Goal: Information Seeking & Learning: Learn about a topic

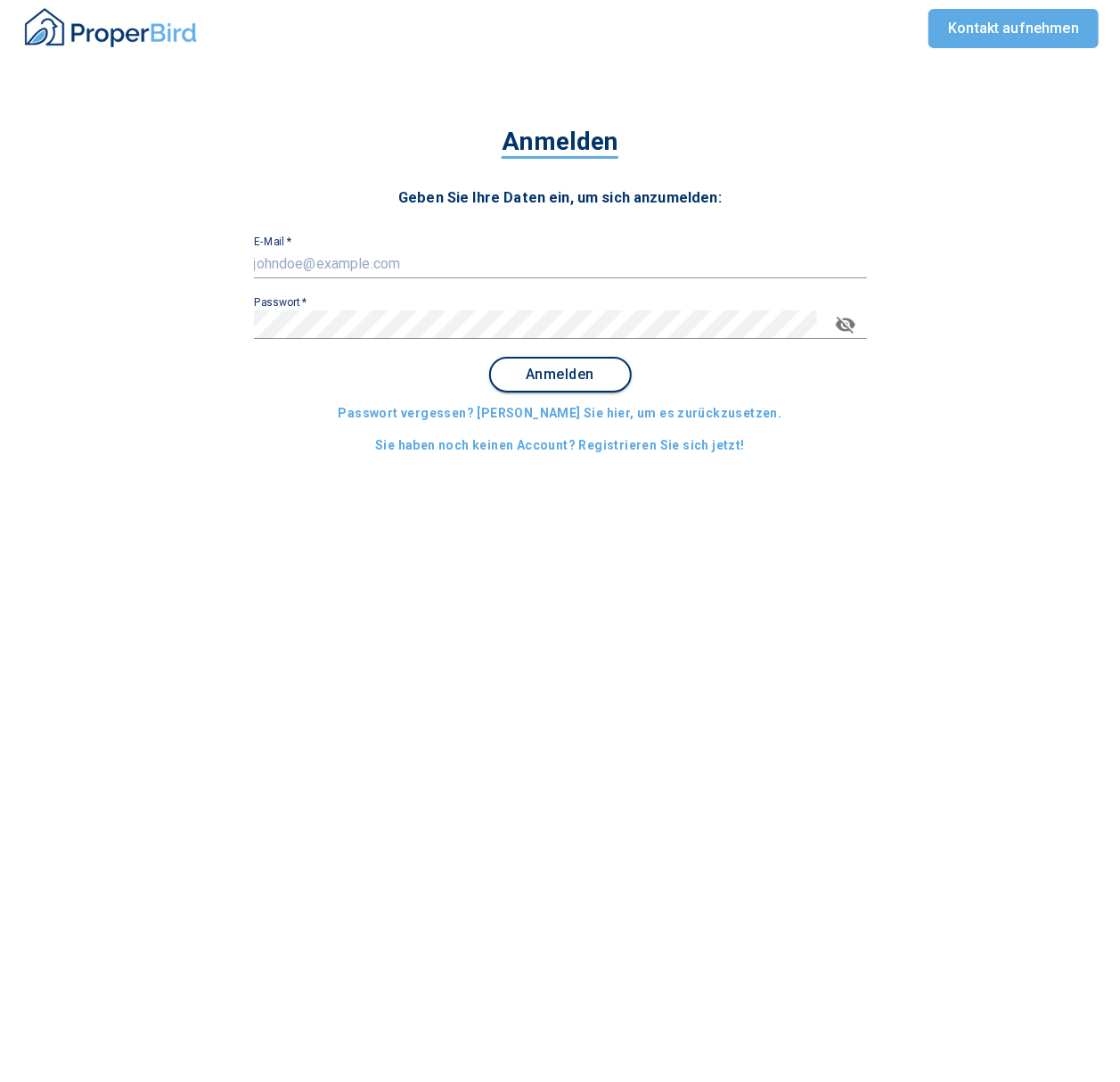
type input "[EMAIL_ADDRESS][DOMAIN_NAME]"
click at [593, 379] on span "Anmelden" at bounding box center [560, 375] width 111 height 16
click at [556, 366] on span "Anmelden" at bounding box center [560, 375] width 111 height 16
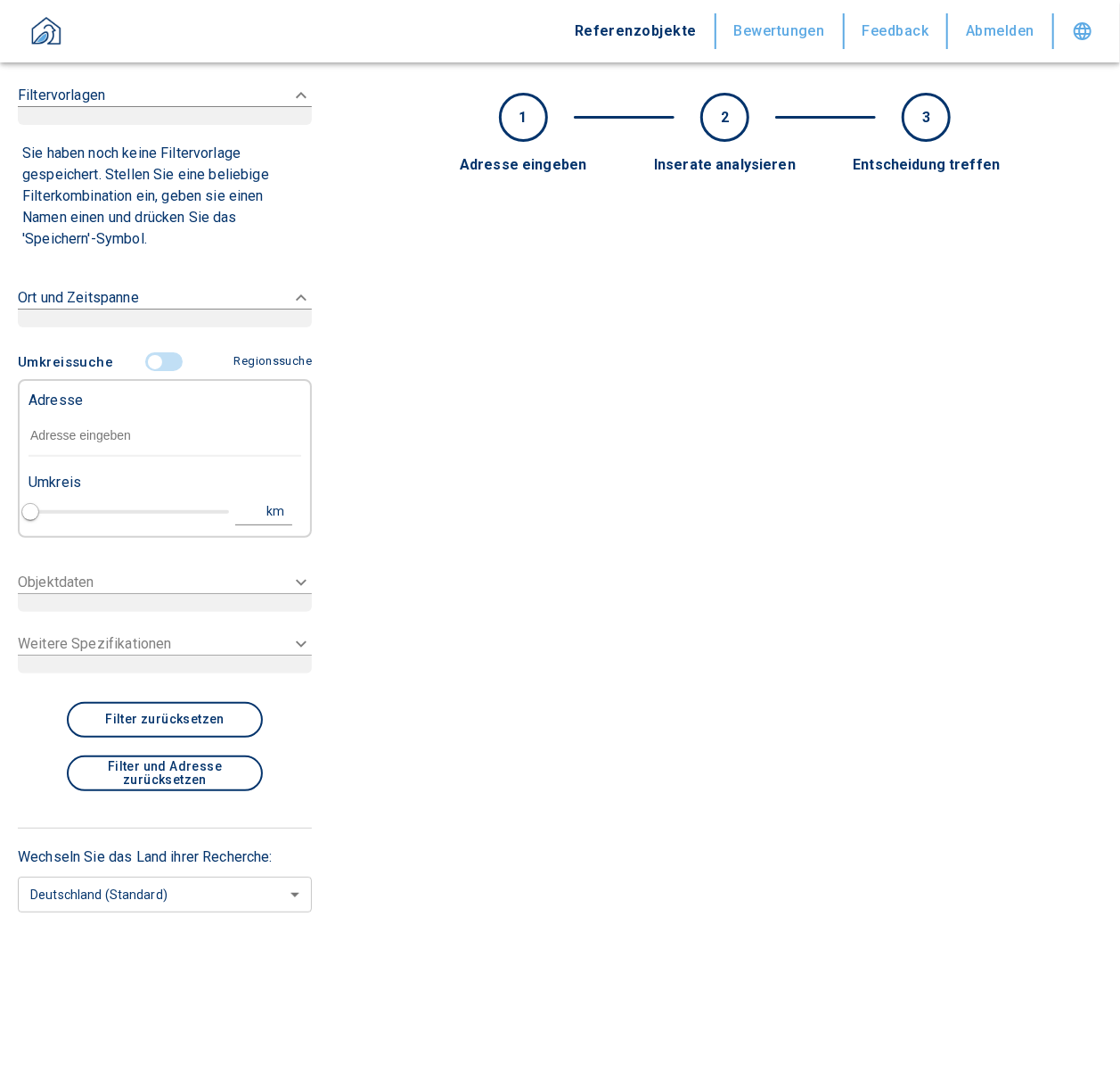
type input "2020"
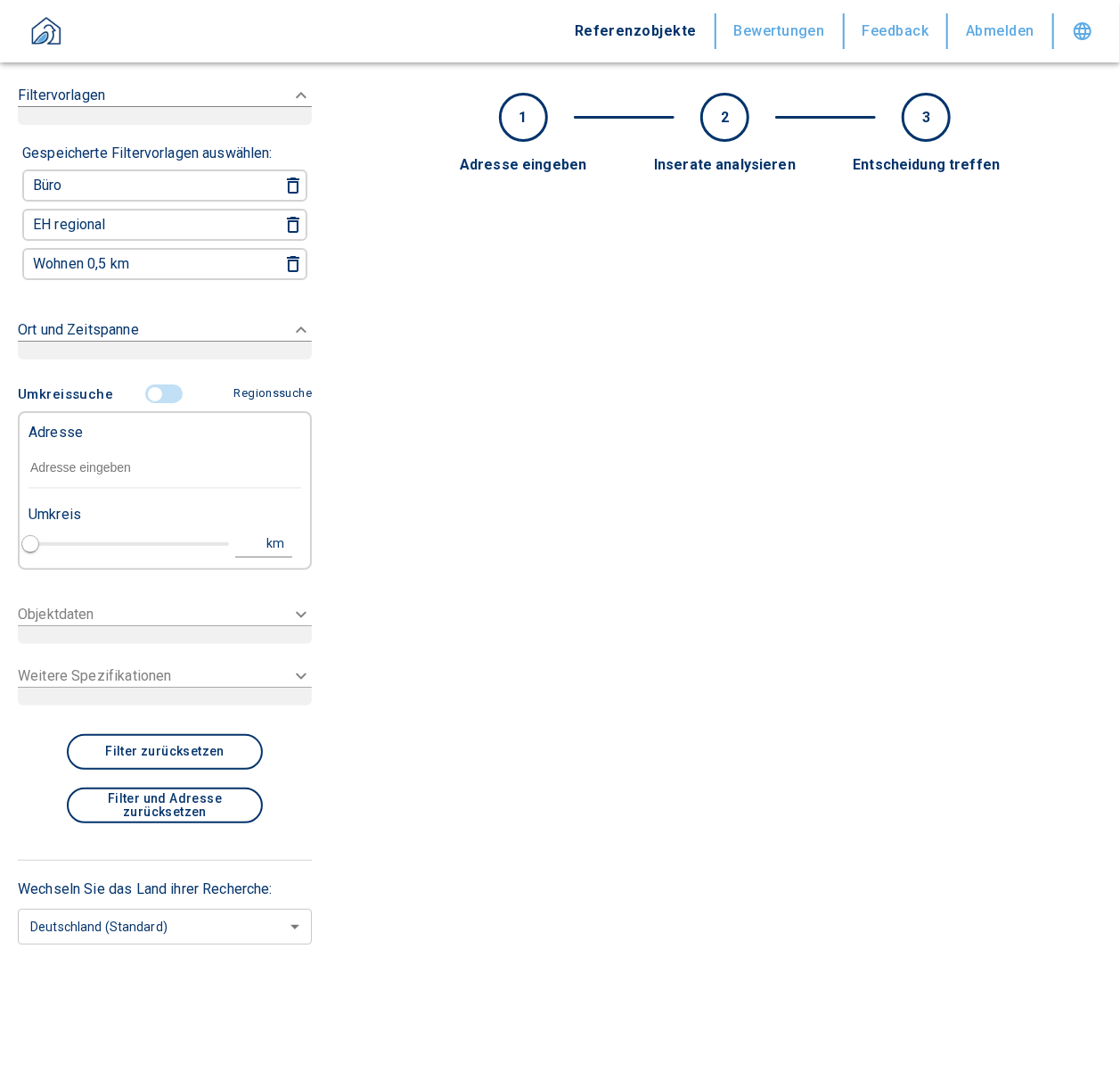
checkbox input "false"
type input "2020"
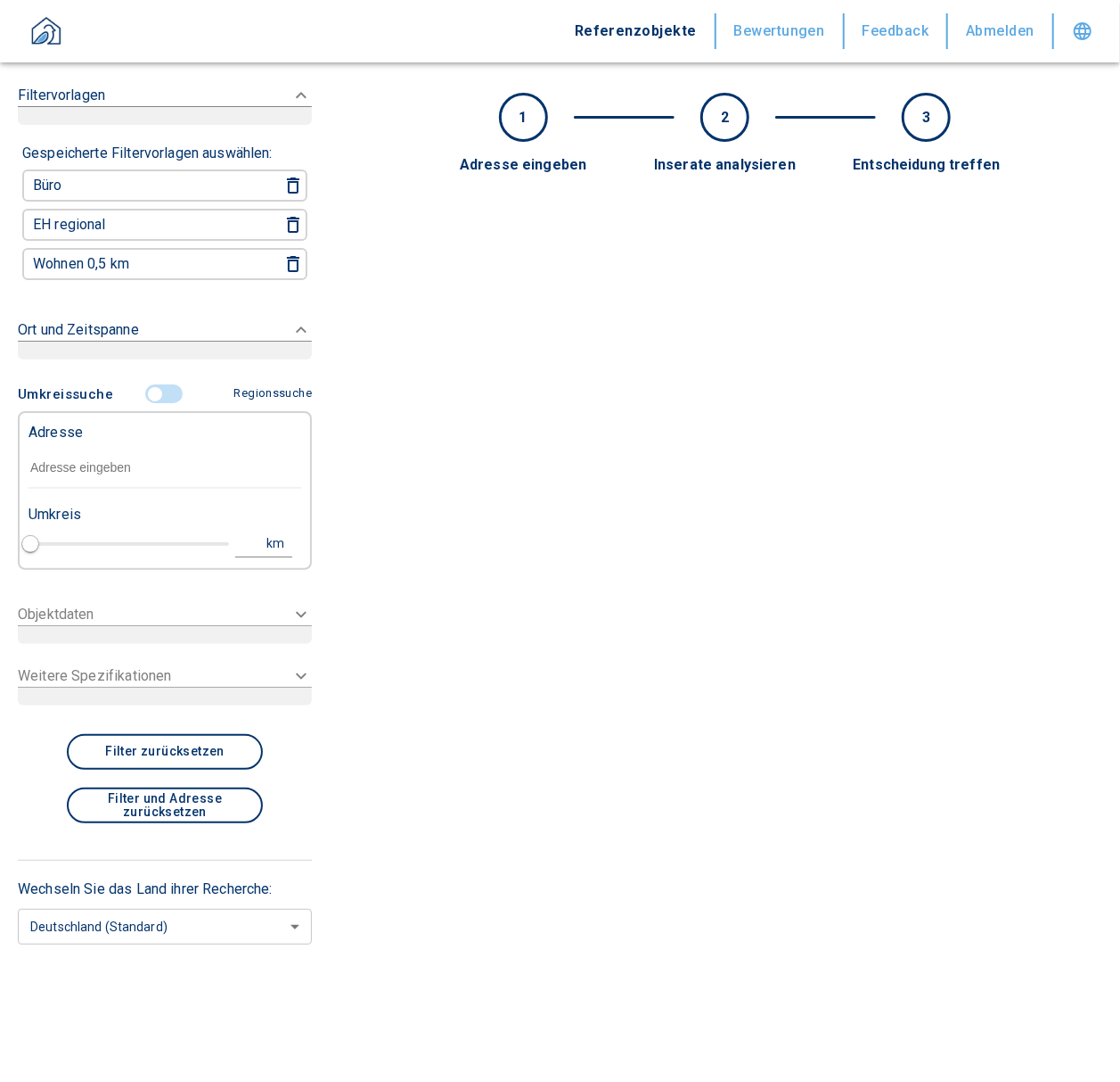
click at [64, 454] on input "text" at bounding box center [165, 468] width 273 height 41
paste input "[GEOGRAPHIC_DATA] | [PERSON_NAME][STREET_ADDRESS]"
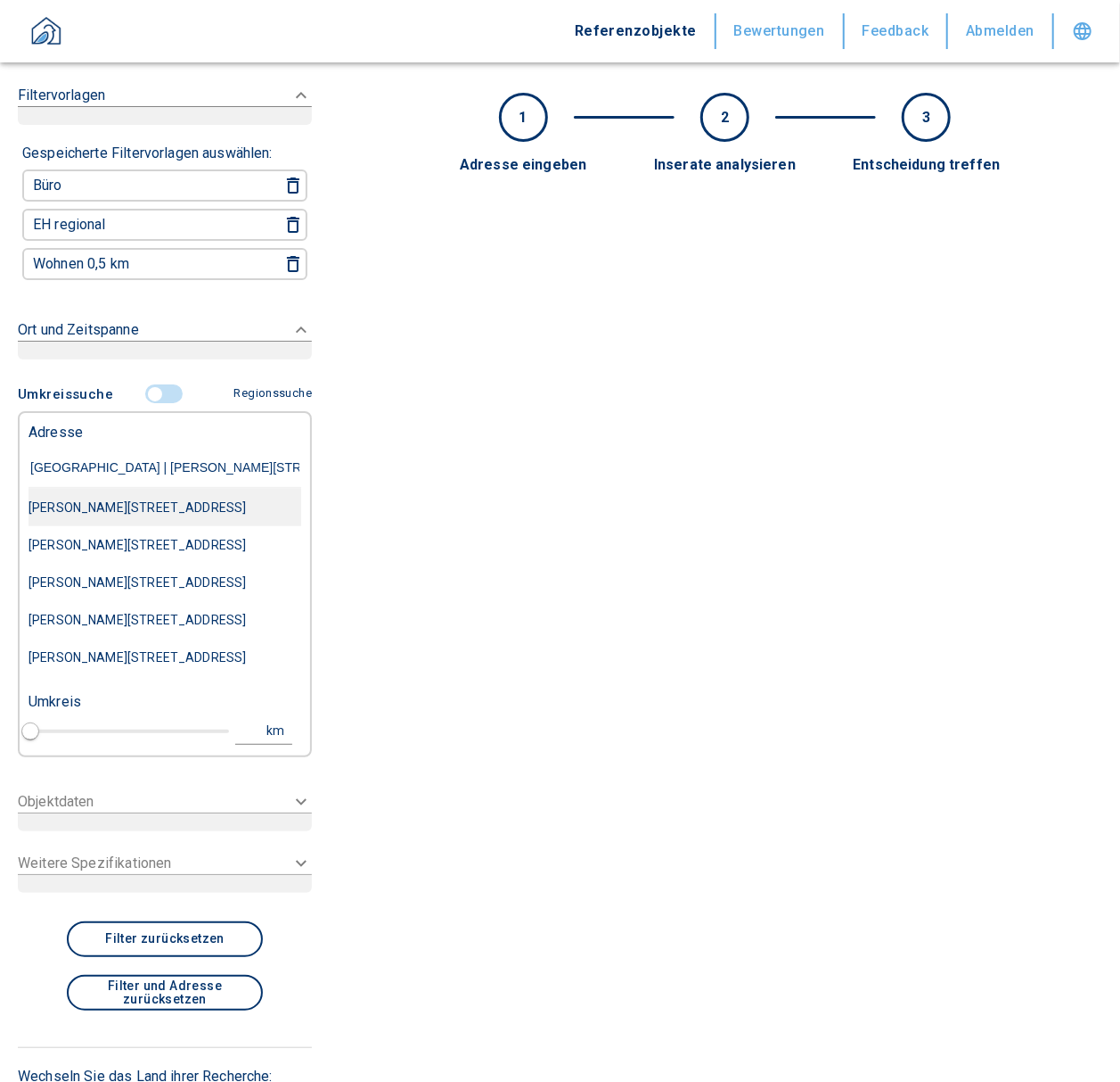
click at [200, 508] on div "[PERSON_NAME][STREET_ADDRESS]" at bounding box center [165, 507] width 273 height 38
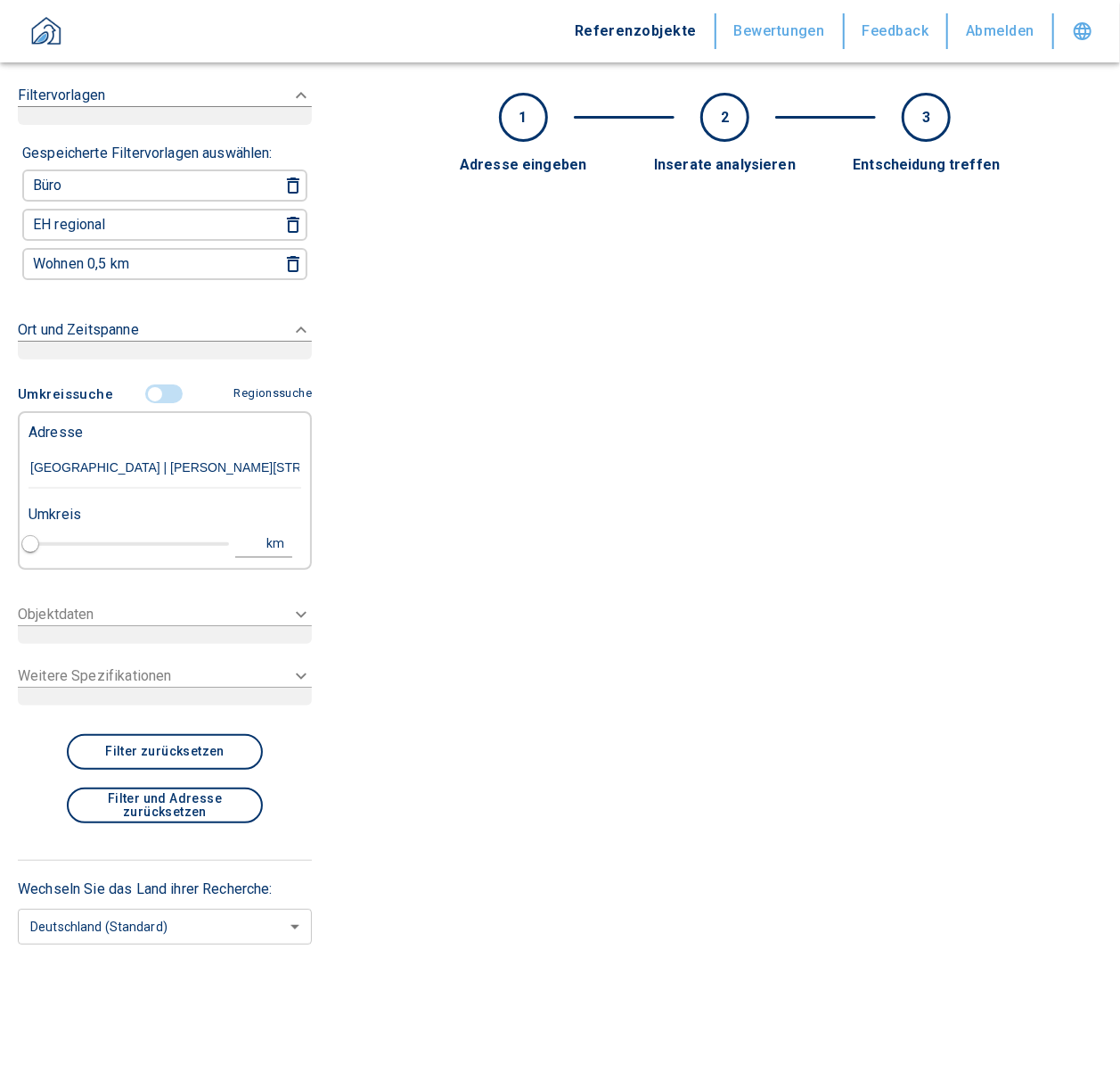
type input "[PERSON_NAME][STREET_ADDRESS]"
type input "1"
type input "2020"
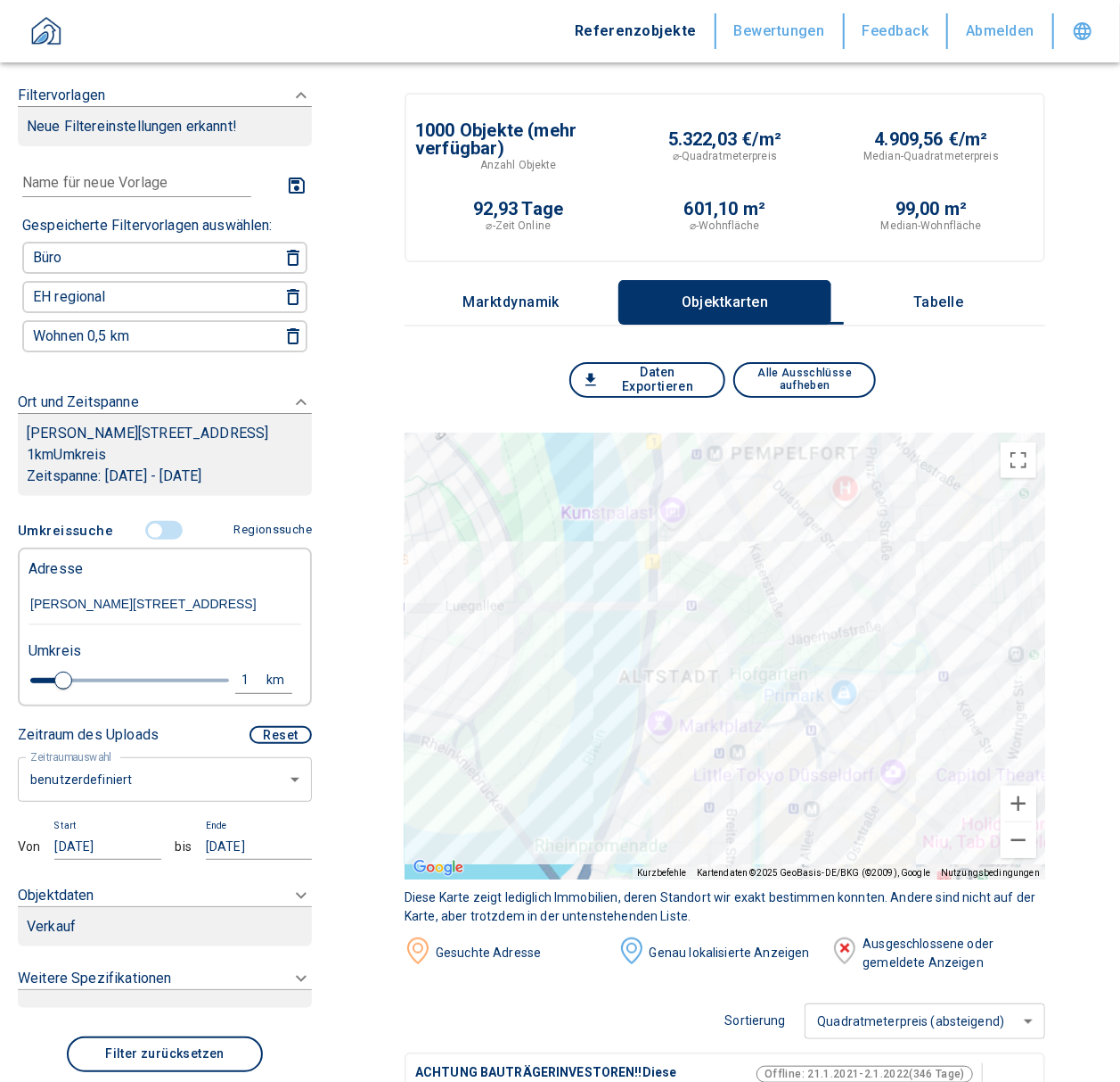
type input "[PERSON_NAME][STREET_ADDRESS]"
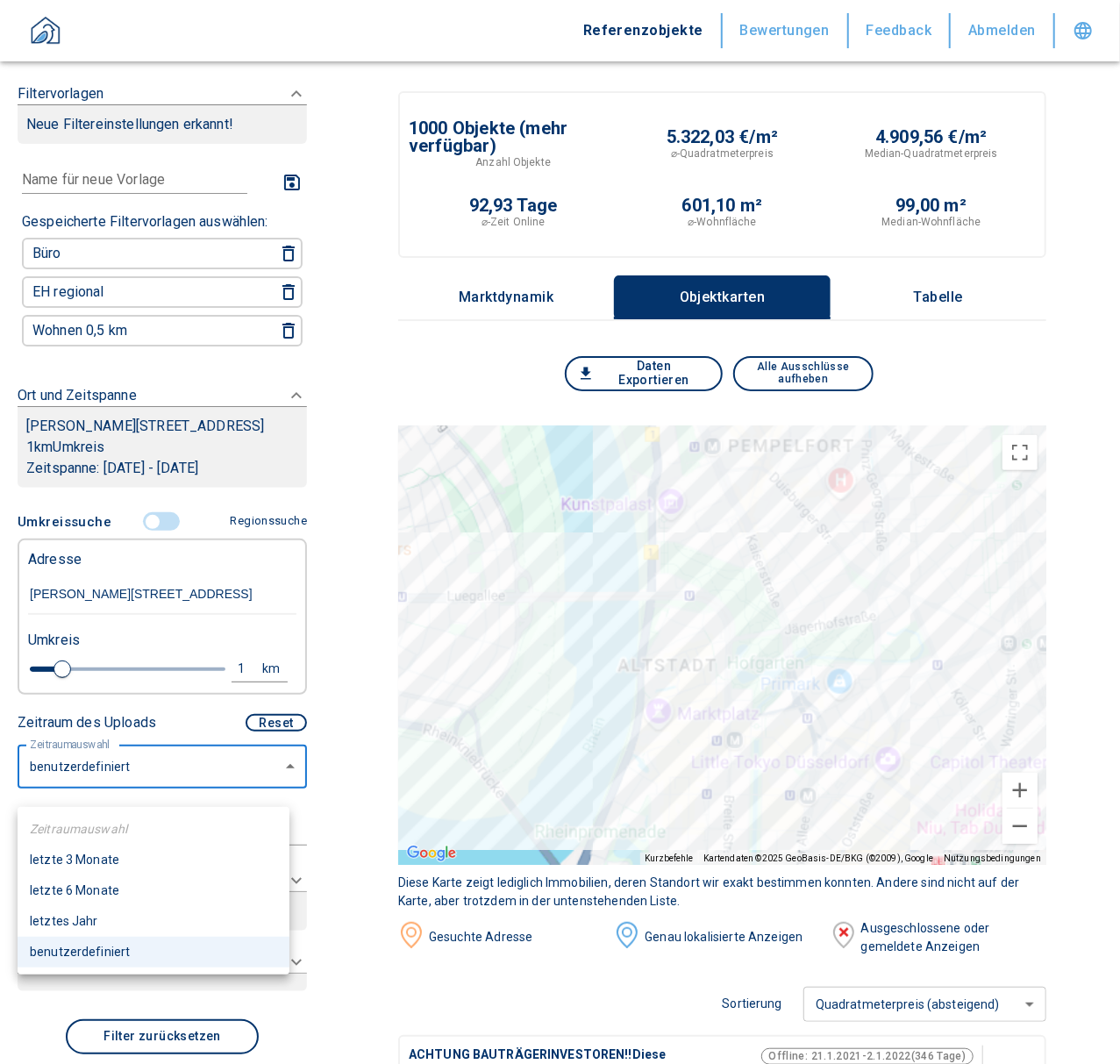
click at [60, 886] on li "letzte 6 Monate" at bounding box center [153, 890] width 272 height 31
type input "2020"
type input "6"
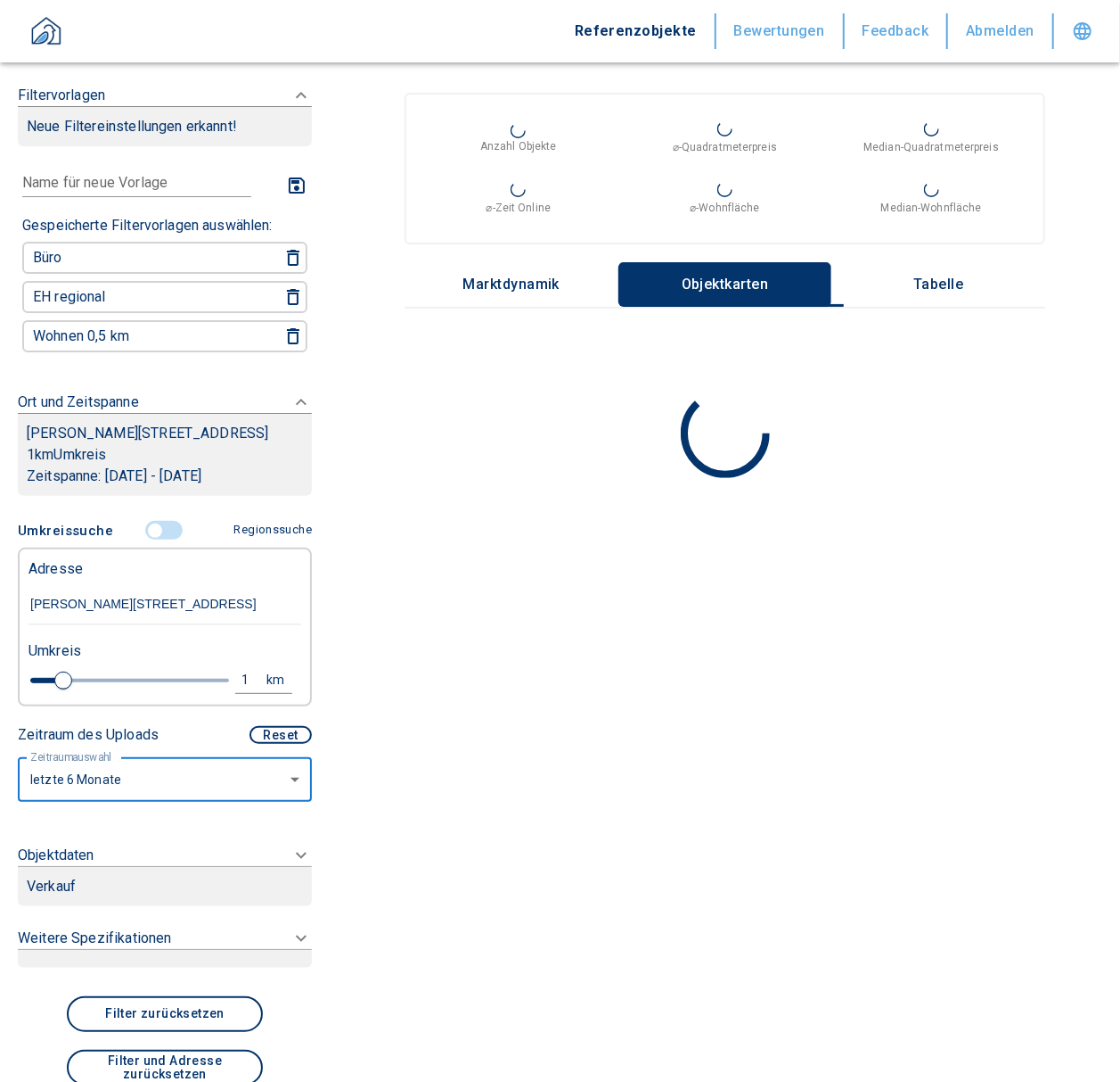
click at [189, 897] on div "Verkauf" at bounding box center [165, 886] width 277 height 21
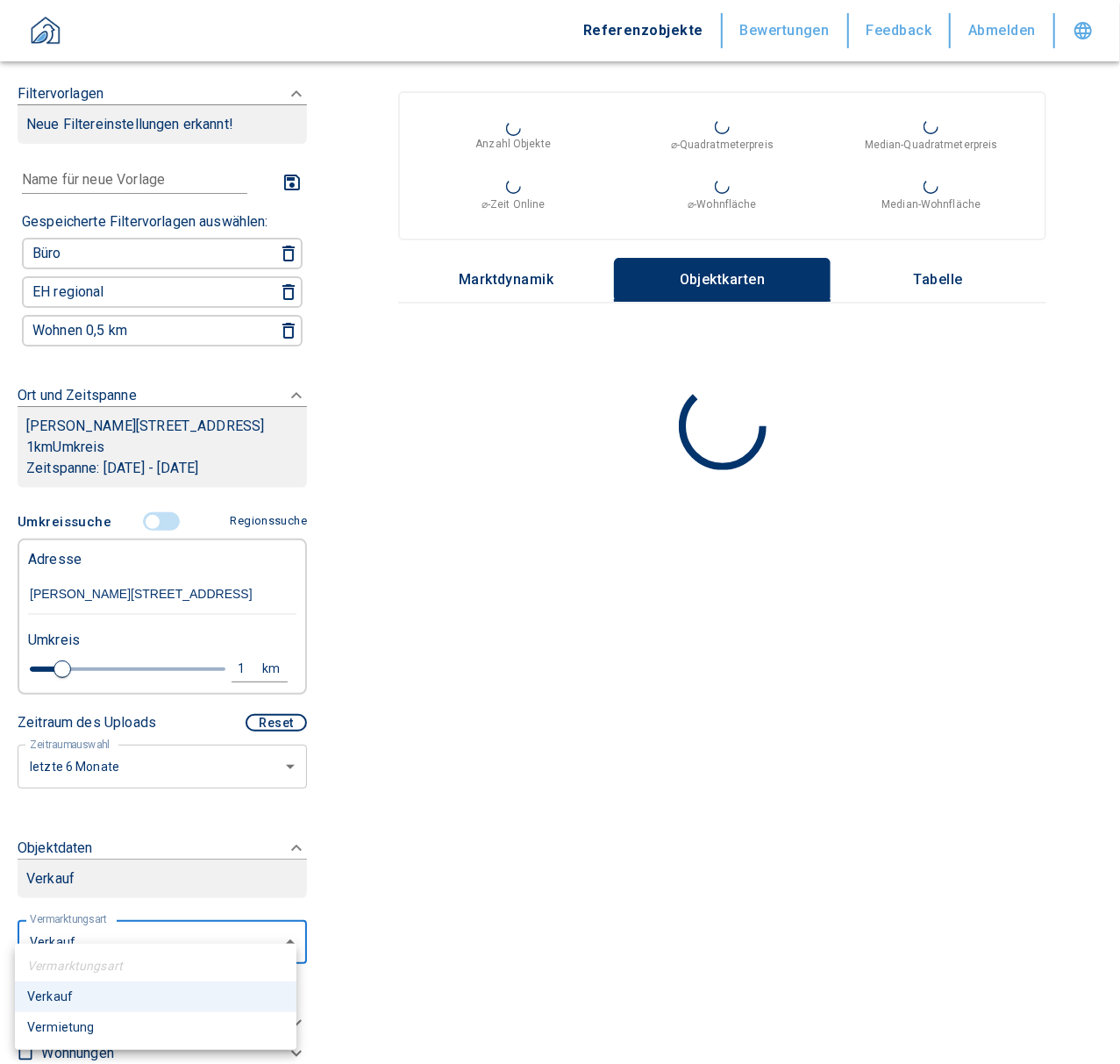
click at [74, 978] on body "Referenzobjekte Bewertungen Feedback Abmelden Filtervorlagen Neue Filtereinstel…" at bounding box center [560, 532] width 1120 height 1064
click at [59, 1026] on li "Vermietung" at bounding box center [156, 1027] width 281 height 31
type input "rent"
type input "2020"
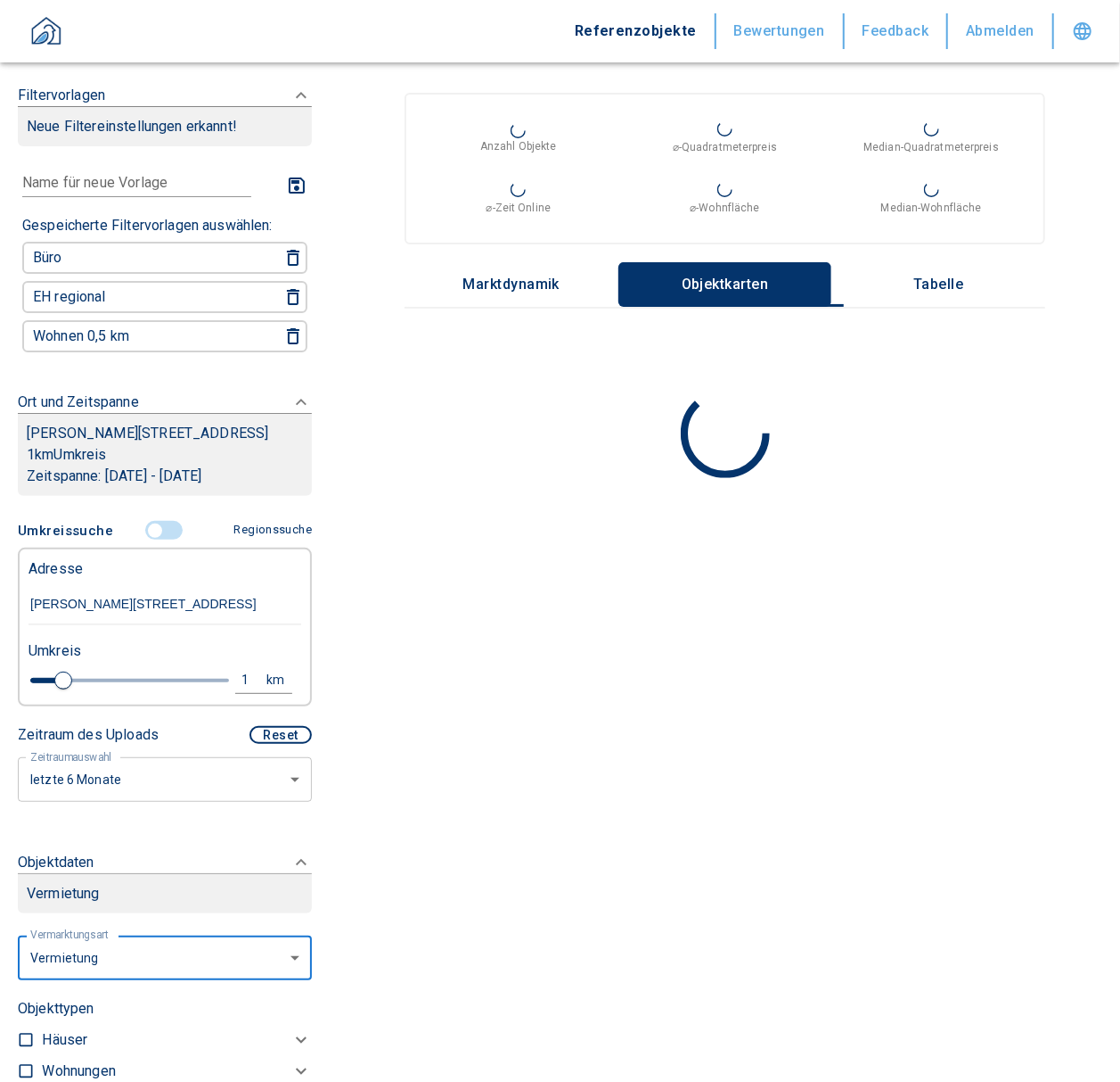
scroll to position [871, 0]
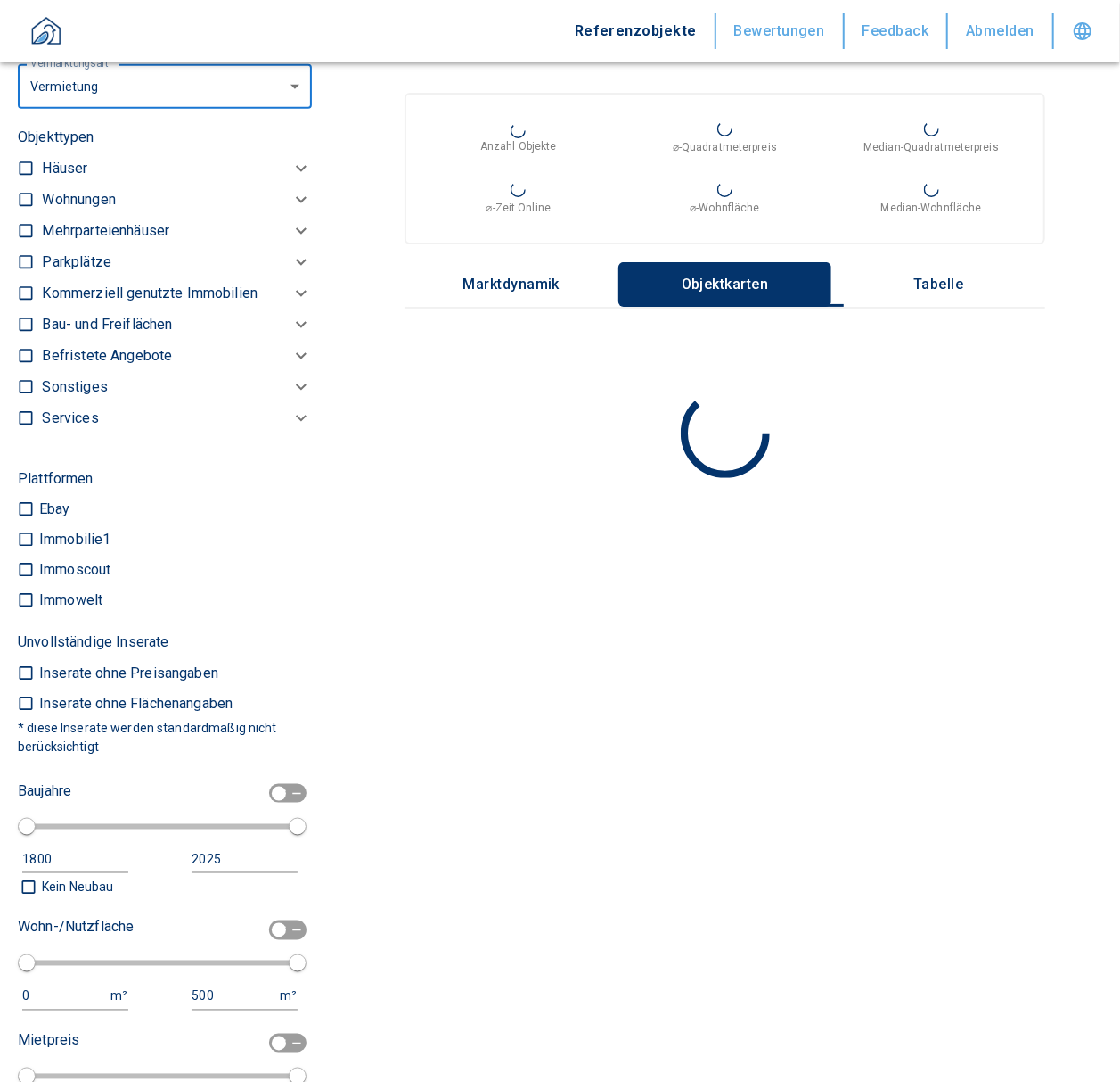
click at [207, 303] on p "Kommerziell genutzte Immobilien" at bounding box center [150, 293] width 216 height 21
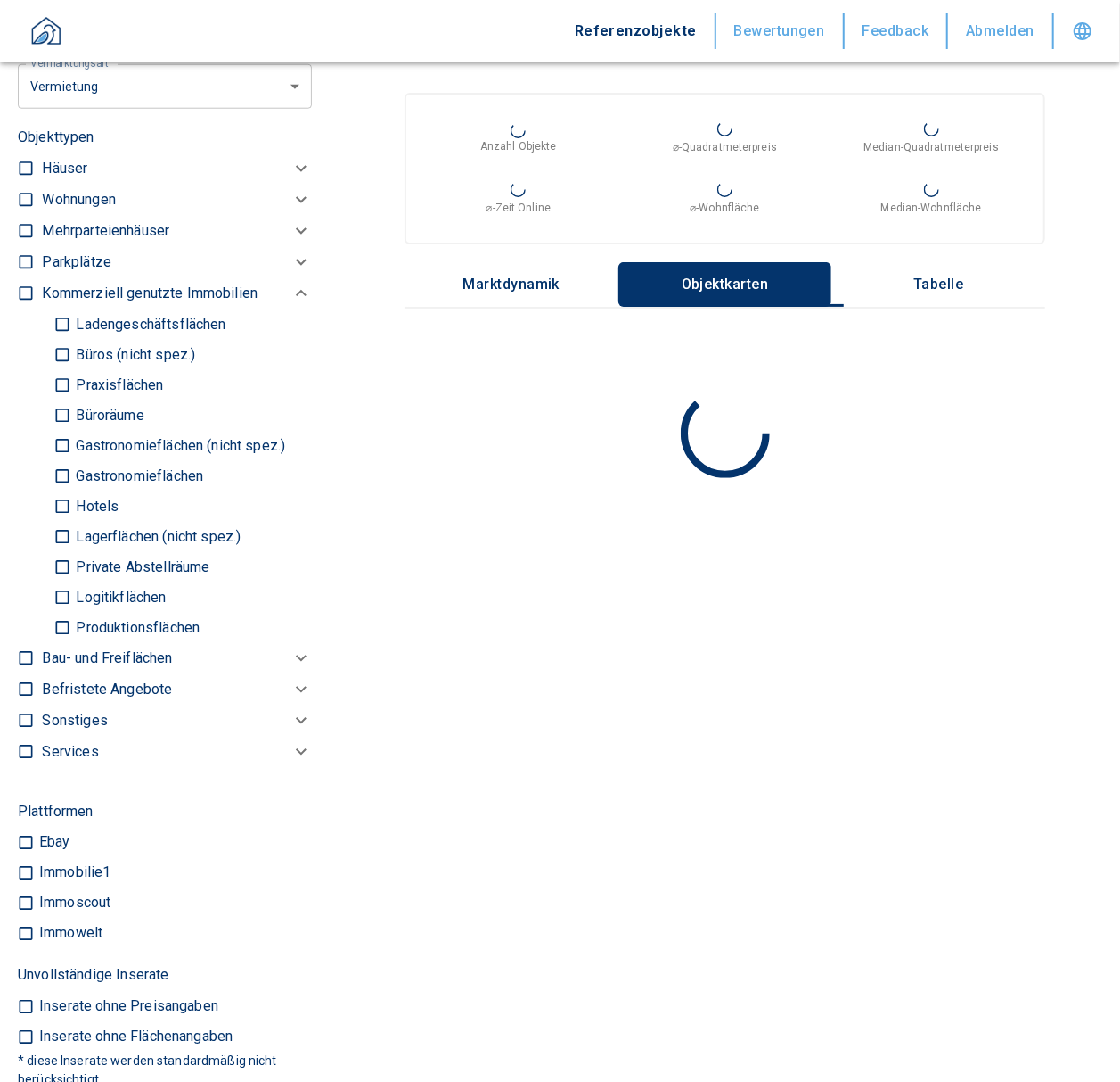
click at [53, 460] on input "Gastronomieflächen (nicht spez.)" at bounding box center [61, 445] width 17 height 31
checkbox input "true"
type input "2020"
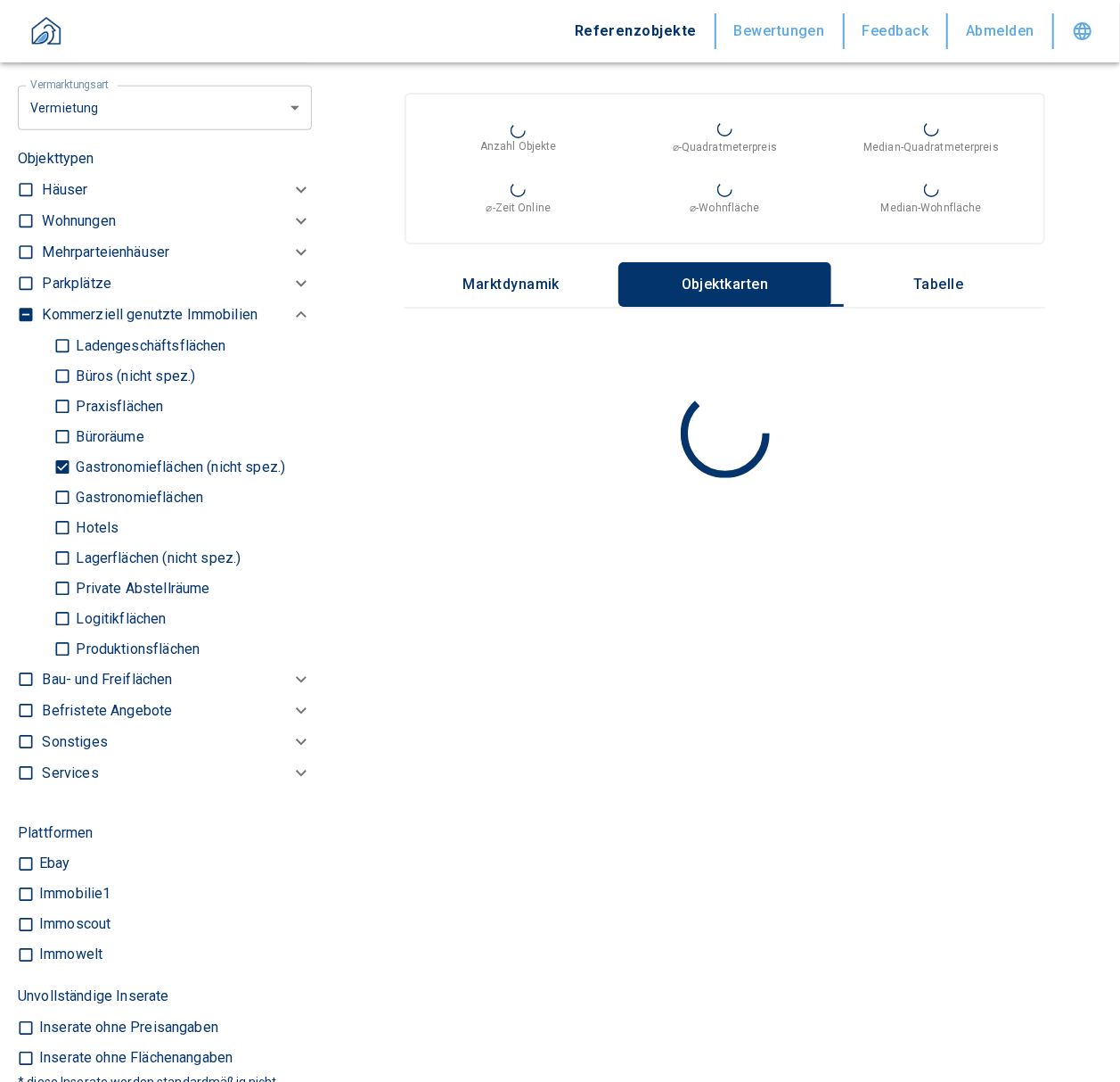
click at [62, 480] on input "Gastronomieflächen (nicht spez.)" at bounding box center [61, 467] width 17 height 31
checkbox input "false"
type input "2020"
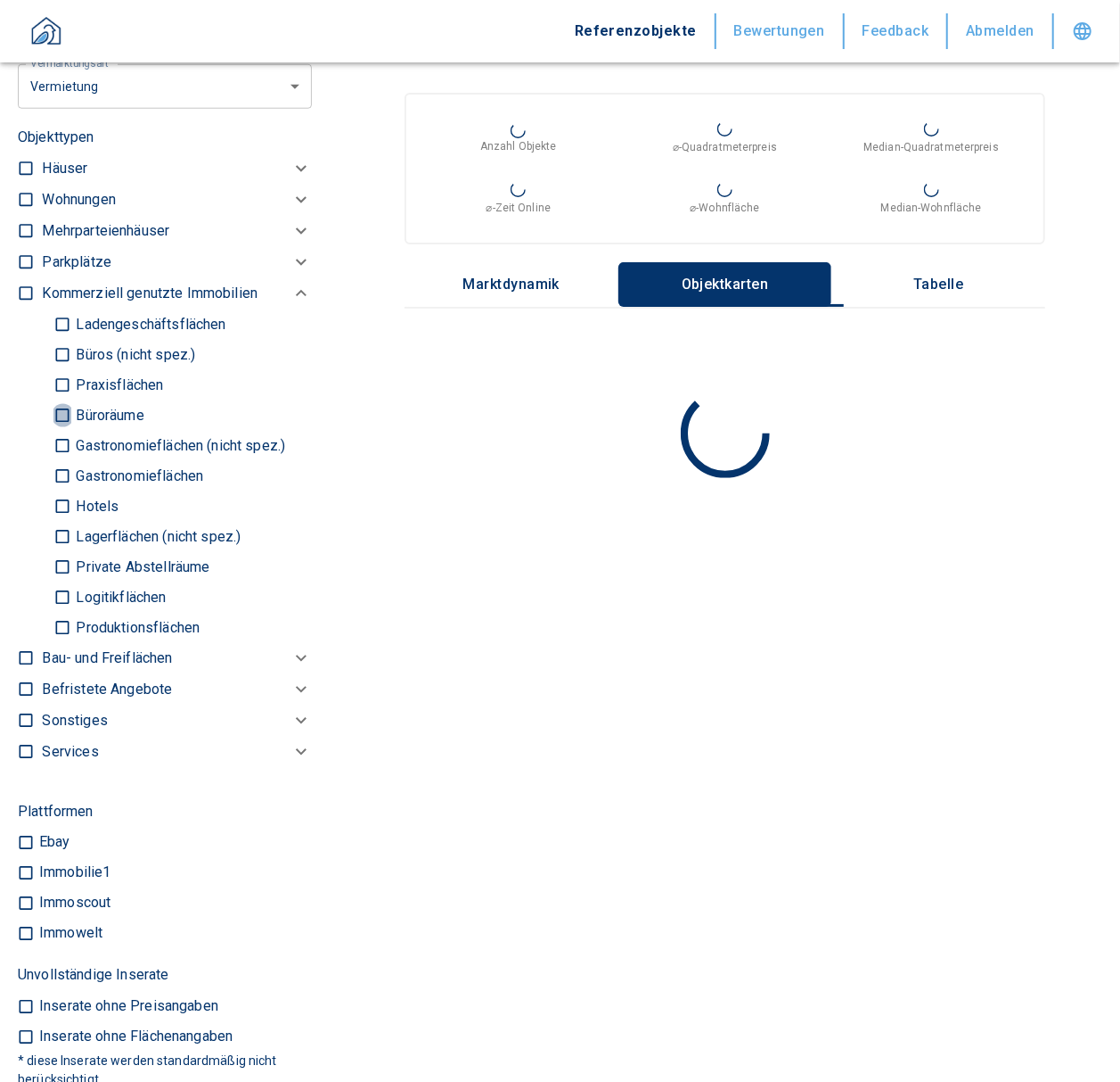
click at [60, 428] on input "Büroräume" at bounding box center [61, 415] width 17 height 31
checkbox input "true"
type input "2020"
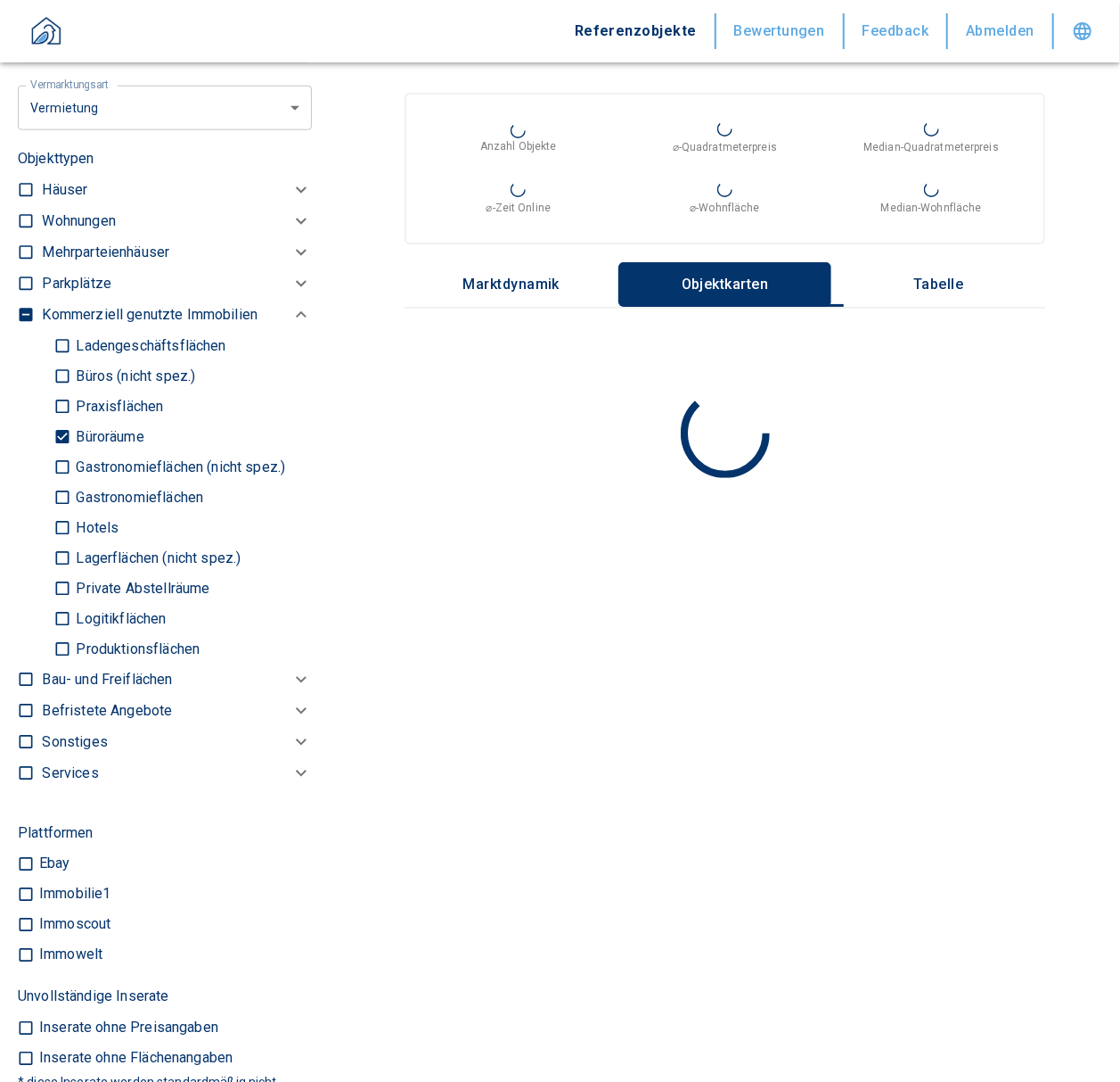
click at [58, 412] on input "Praxisflächen" at bounding box center [61, 406] width 17 height 31
checkbox input "true"
type input "2020"
click at [61, 391] on input "Büros (nicht spez.)" at bounding box center [61, 376] width 17 height 31
checkbox input "true"
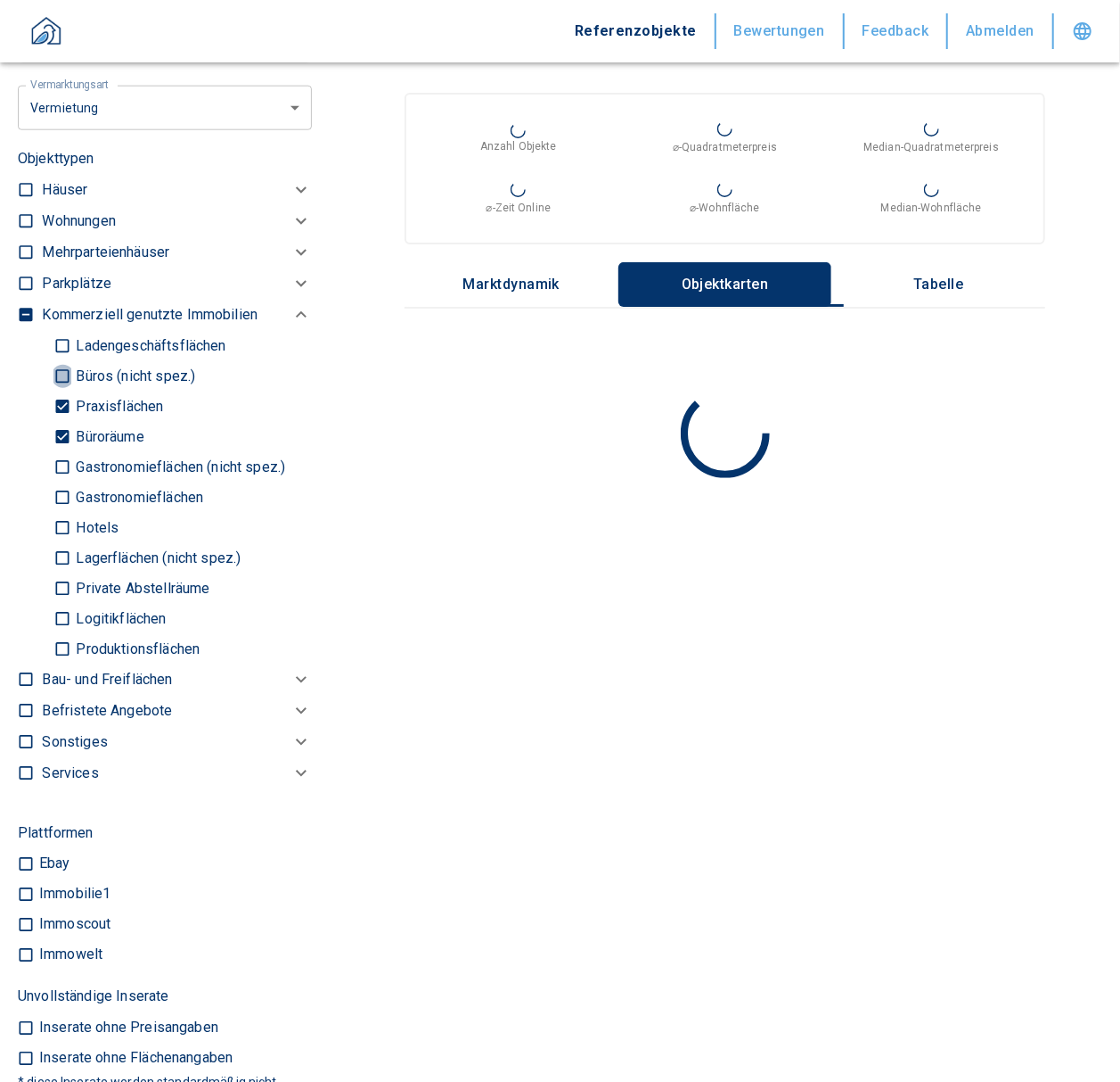
type input "2020"
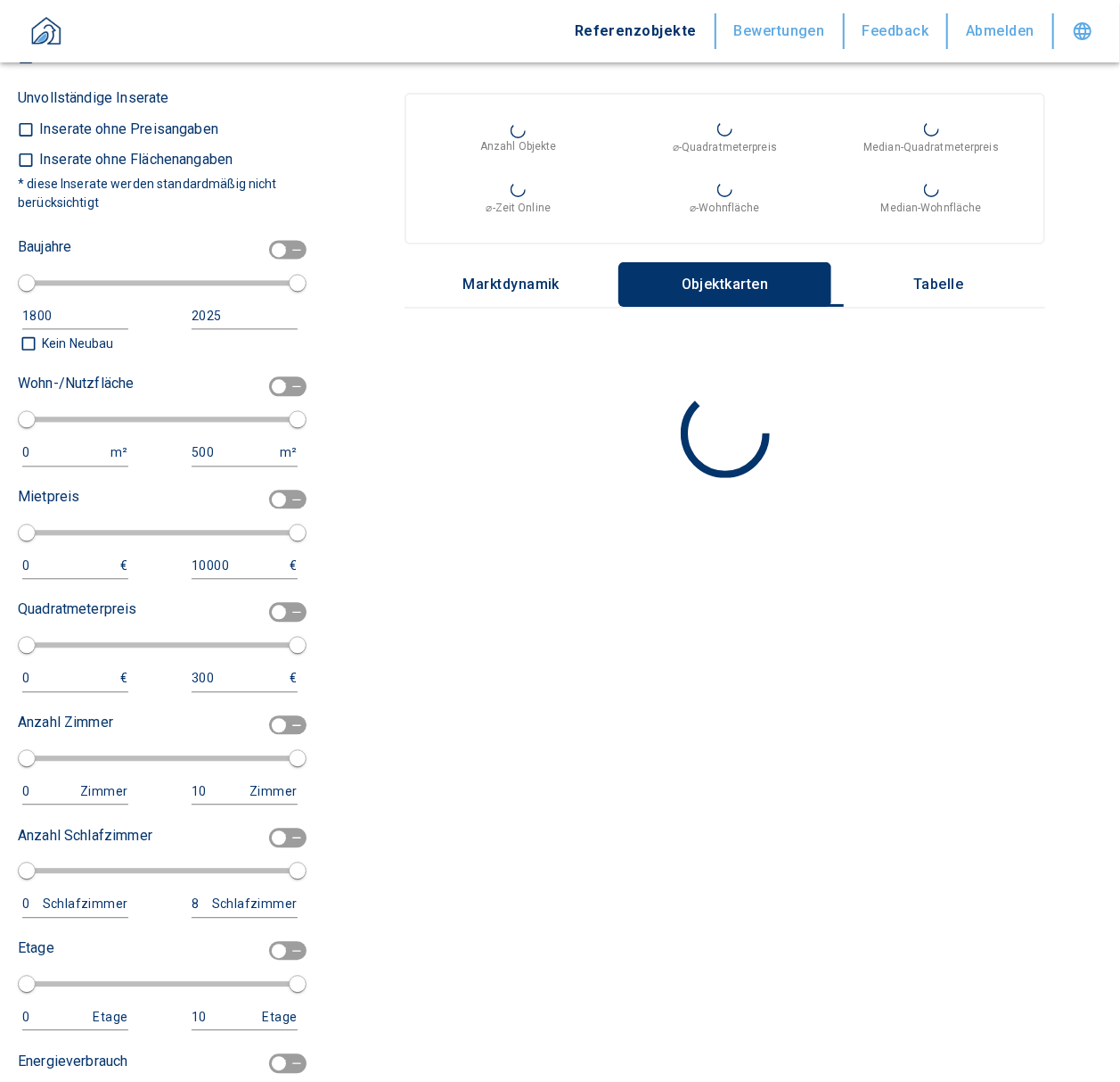
scroll to position [1758, 0]
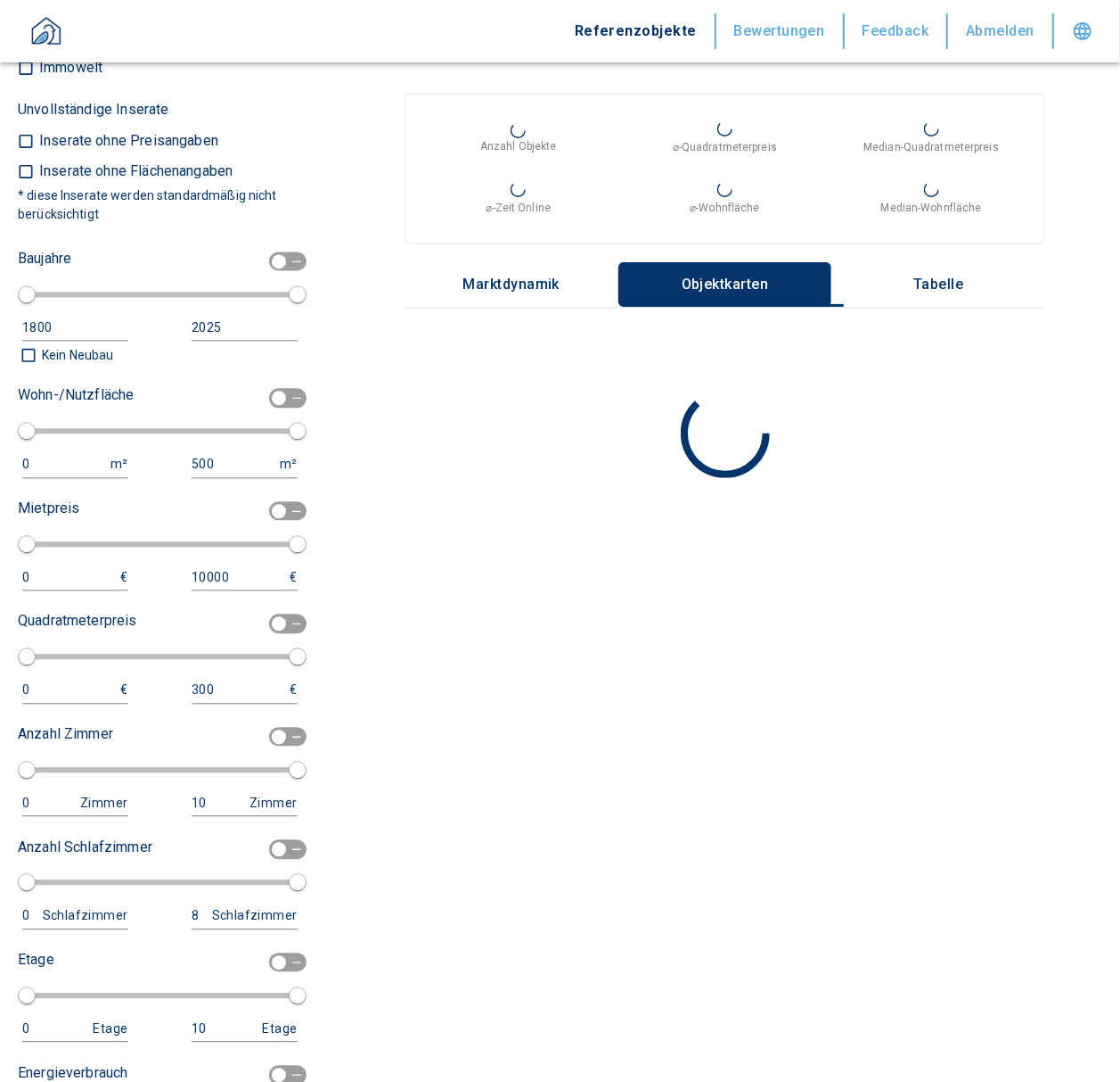
click at [58, 476] on div "0 m²" at bounding box center [80, 464] width 115 height 27
click at [43, 478] on div "0 m²" at bounding box center [80, 464] width 115 height 27
drag, startPoint x: 268, startPoint y: 410, endPoint x: 216, endPoint y: 441, distance: 60.5
click at [267, 408] on input "checkbox" at bounding box center [278, 397] width 53 height 19
checkbox input "true"
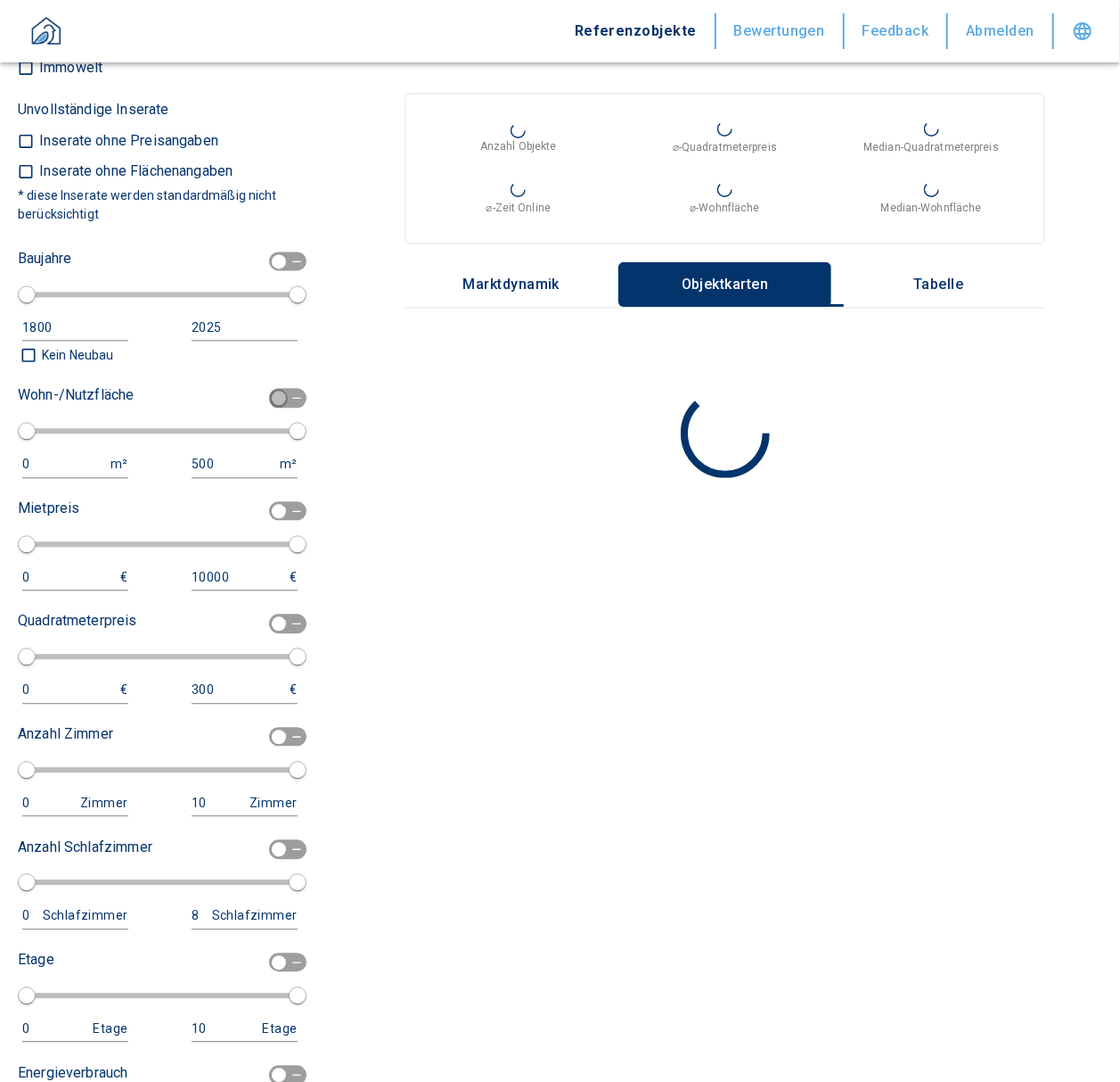
type input "2020"
type input "50"
type input "150"
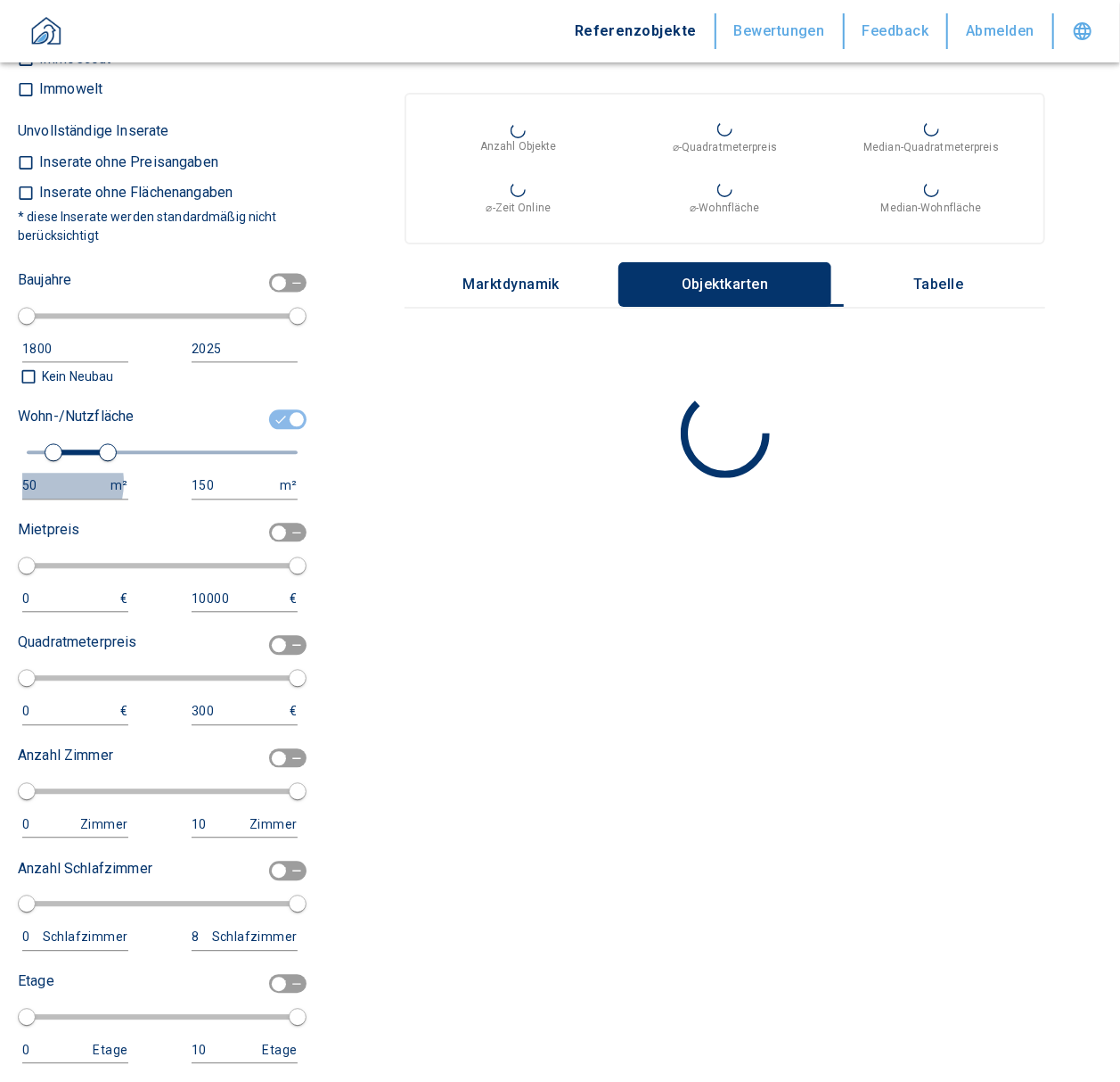
click at [47, 497] on div "50" at bounding box center [57, 486] width 71 height 22
drag, startPoint x: 47, startPoint y: 499, endPoint x: -71, endPoint y: 511, distance: 118.6
click at [0, 511] on html "Referenzobjekte Bewertungen Feedback Abmelden Filtervorlagen Neue Filtereinstel…" at bounding box center [560, 541] width 1120 height 1082
type input "100"
click at [207, 498] on input "150" at bounding box center [234, 486] width 85 height 26
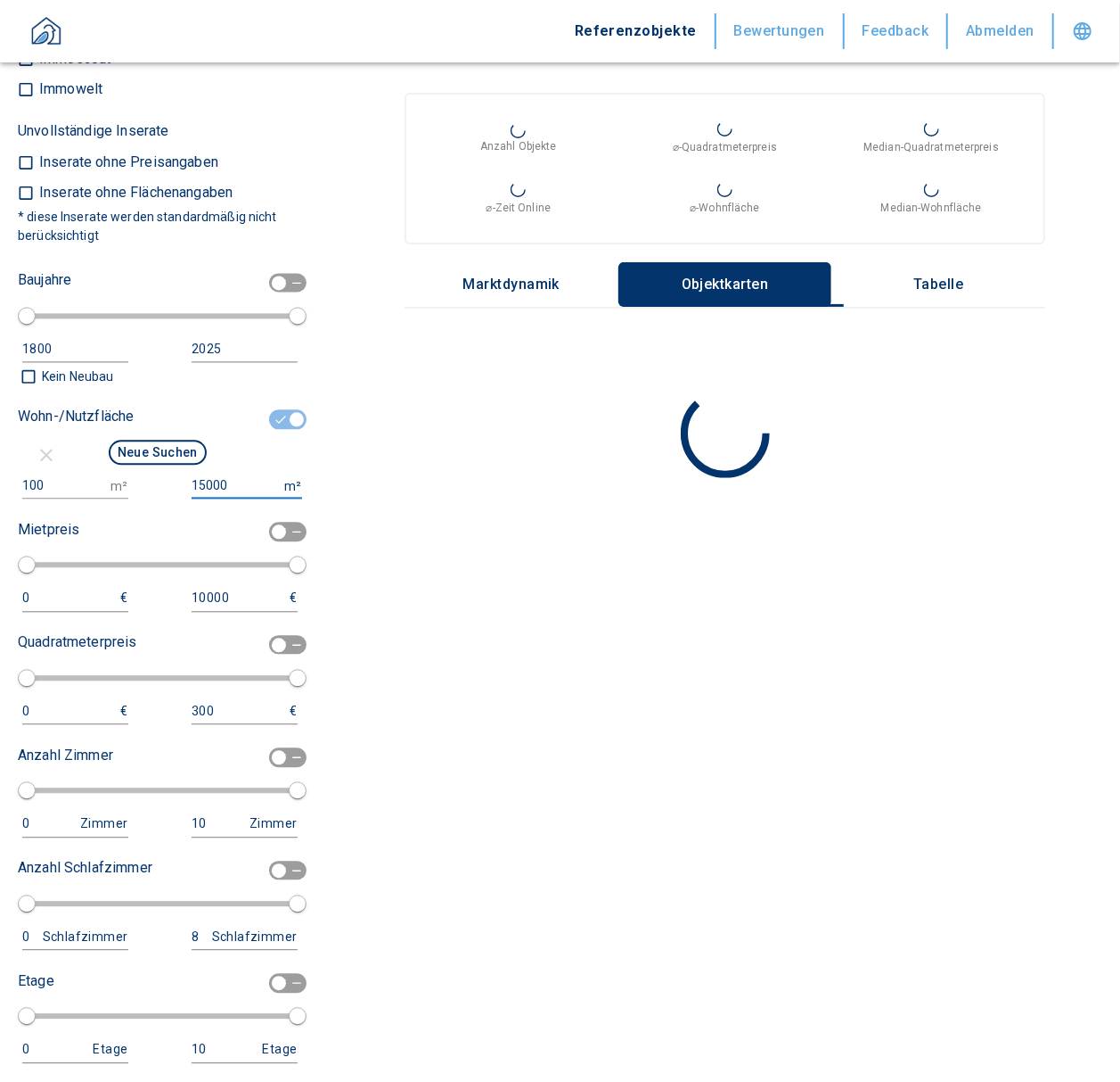
type input "15000"
click at [150, 464] on button "Neue Suchen" at bounding box center [158, 452] width 98 height 25
type input "2020"
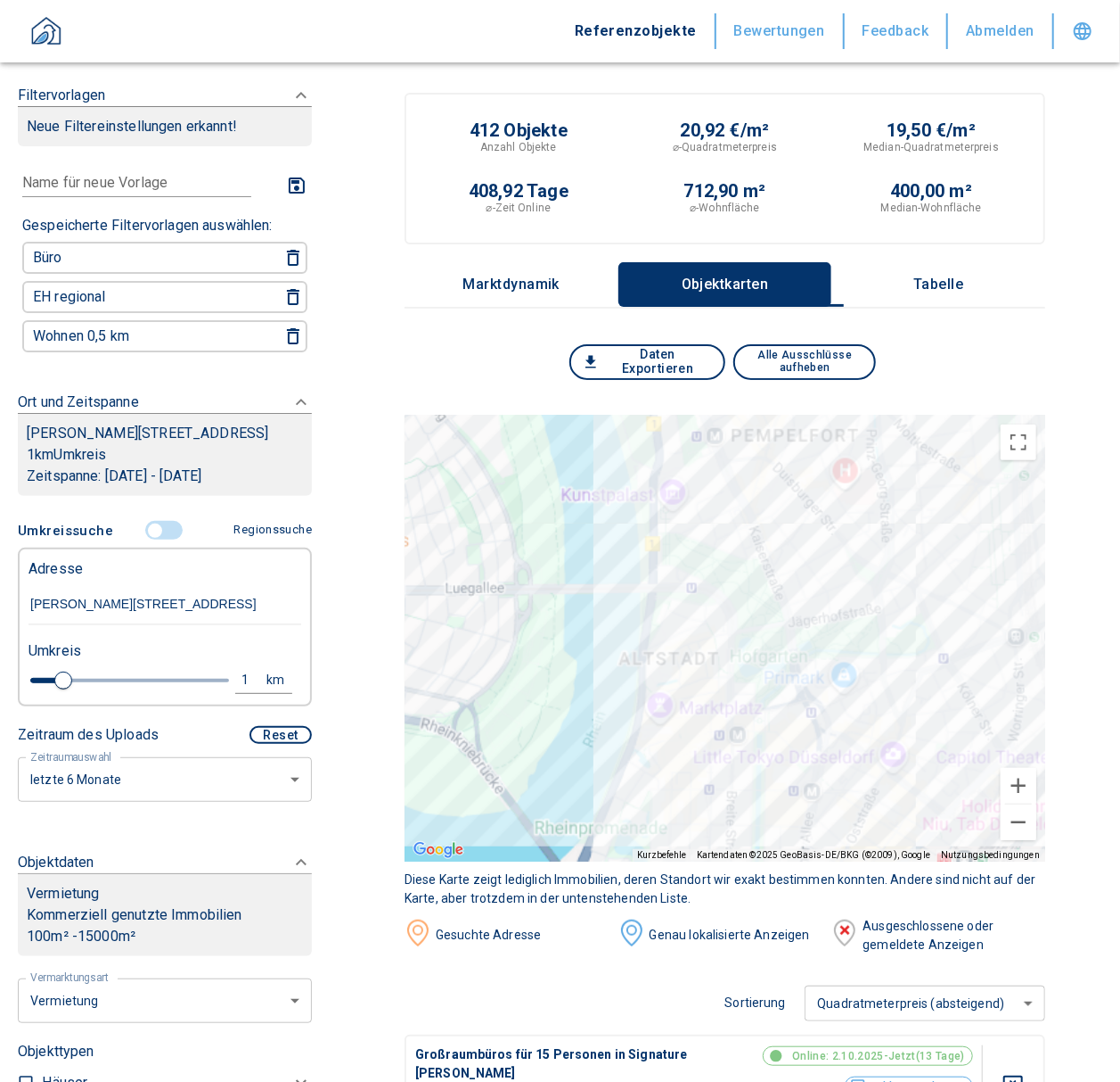
click at [235, 694] on button "1 km" at bounding box center [264, 680] width 57 height 27
drag, startPoint x: 105, startPoint y: 694, endPoint x: 11, endPoint y: 694, distance: 94.0
click at [11, 694] on div "Filtervorlagen Neue Filtereinstellungen erkannt! Name für neue Vorlage x Gespei…" at bounding box center [165, 541] width 330 height 1082
type input "0,5"
click at [239, 692] on button "Neue Suchen" at bounding box center [237, 679] width 98 height 25
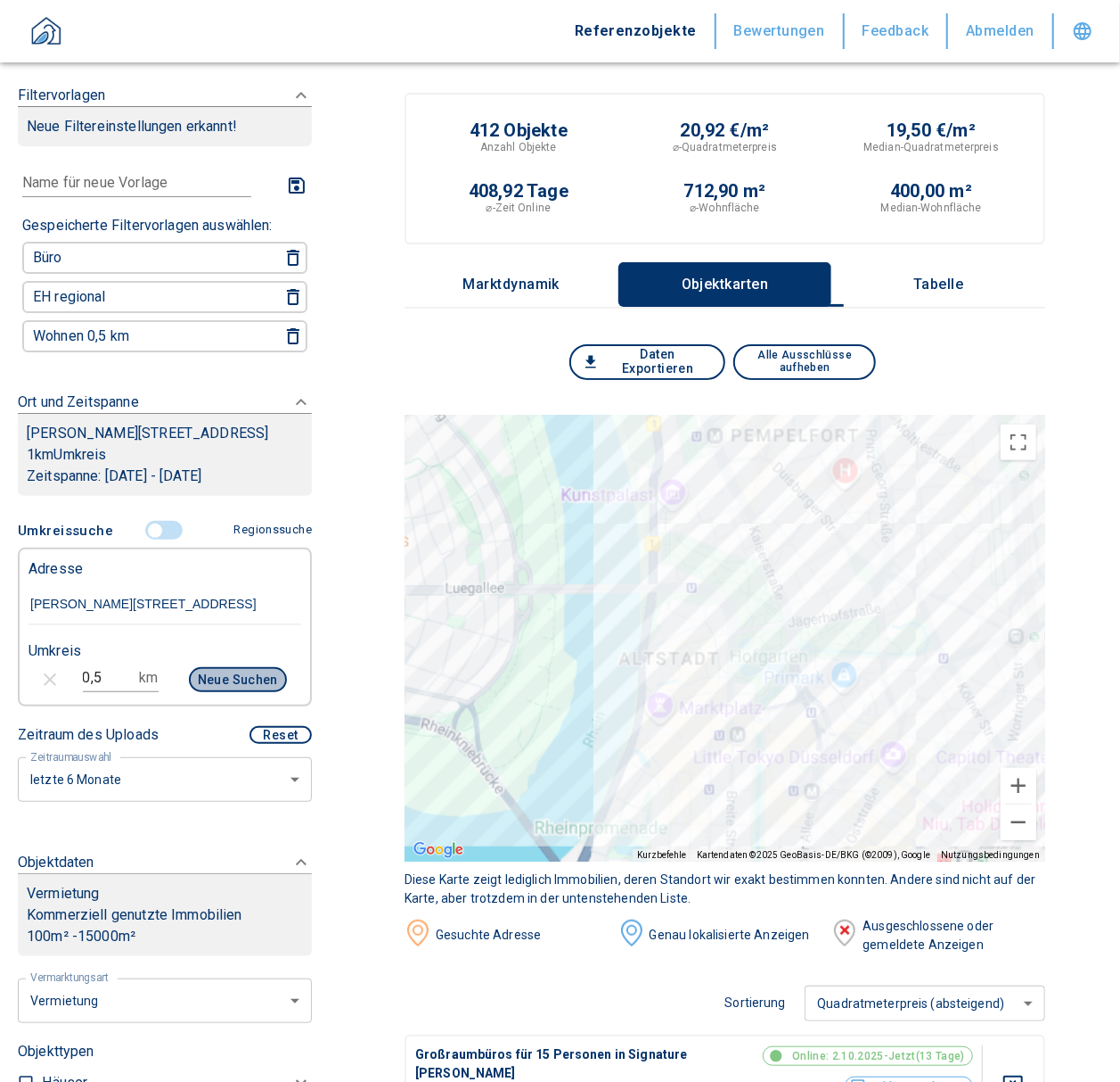
type input "2020"
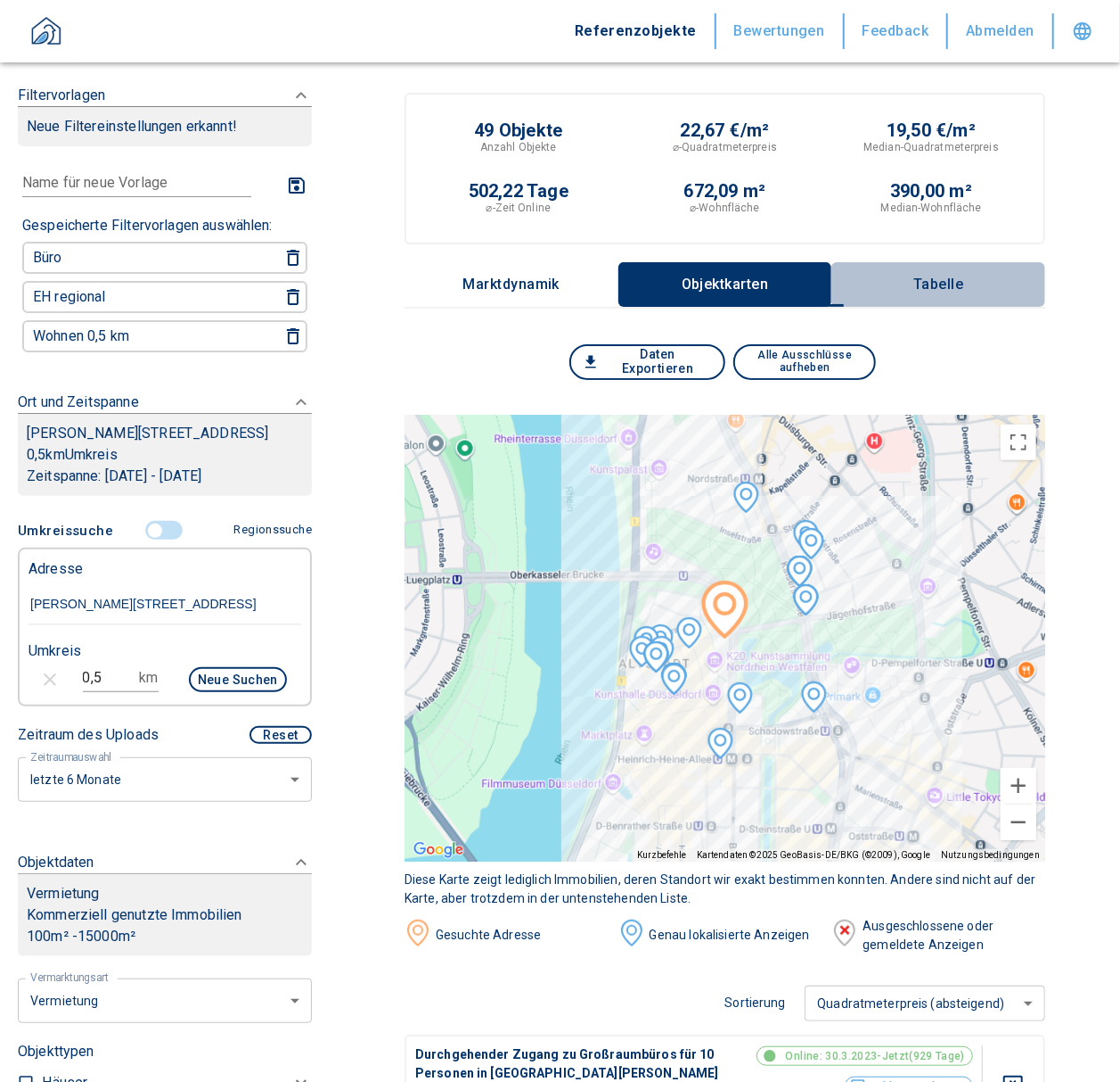
click at [983, 273] on button "Tabelle" at bounding box center [939, 284] width 214 height 45
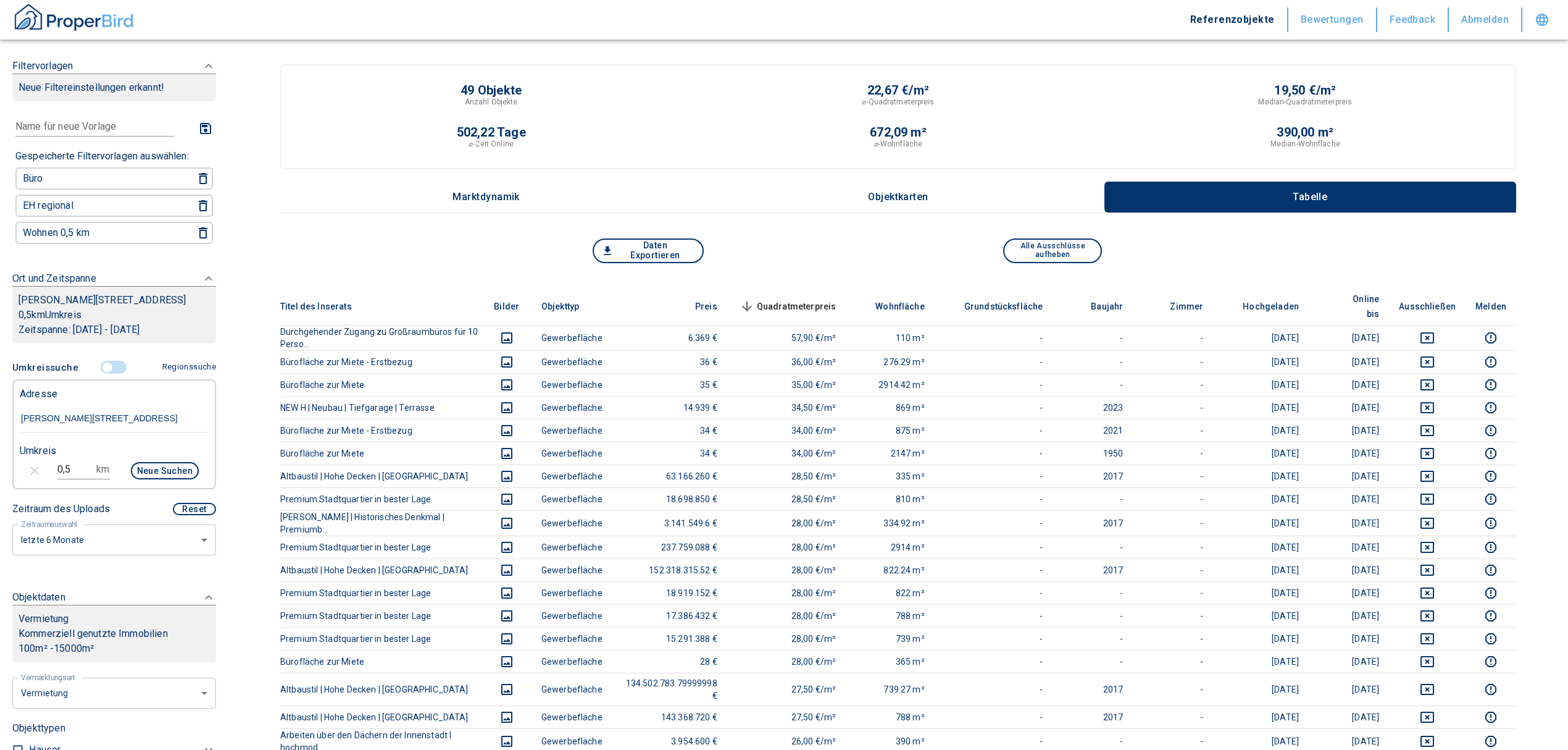
click at [776, 299] on span "Quadratmeterpreis sorted descending" at bounding box center [787, 306] width 100 height 15
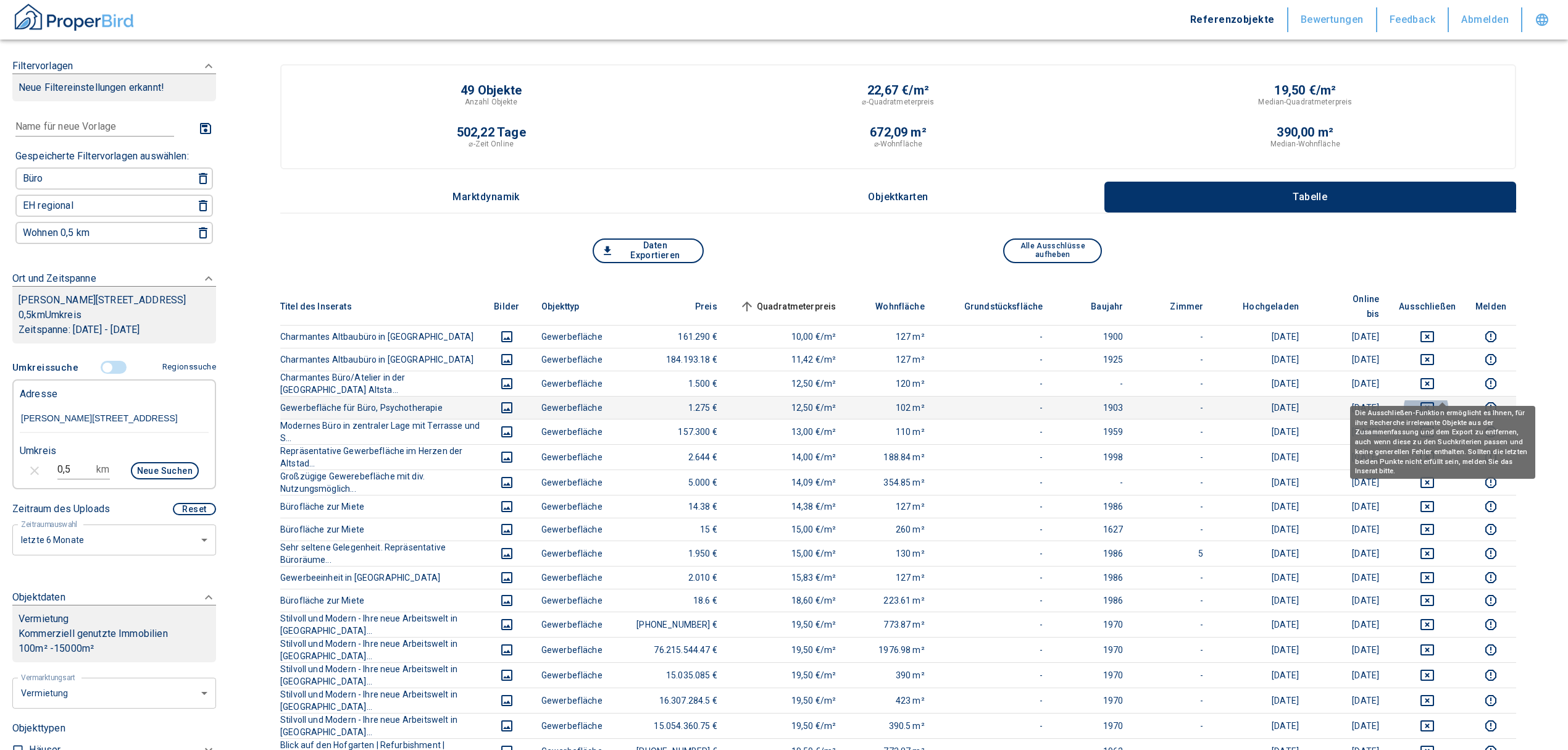
drag, startPoint x: 1445, startPoint y: 389, endPoint x: 1446, endPoint y: 378, distance: 11.0
click at [776, 400] on icon "deselect this listing" at bounding box center [1427, 407] width 15 height 15
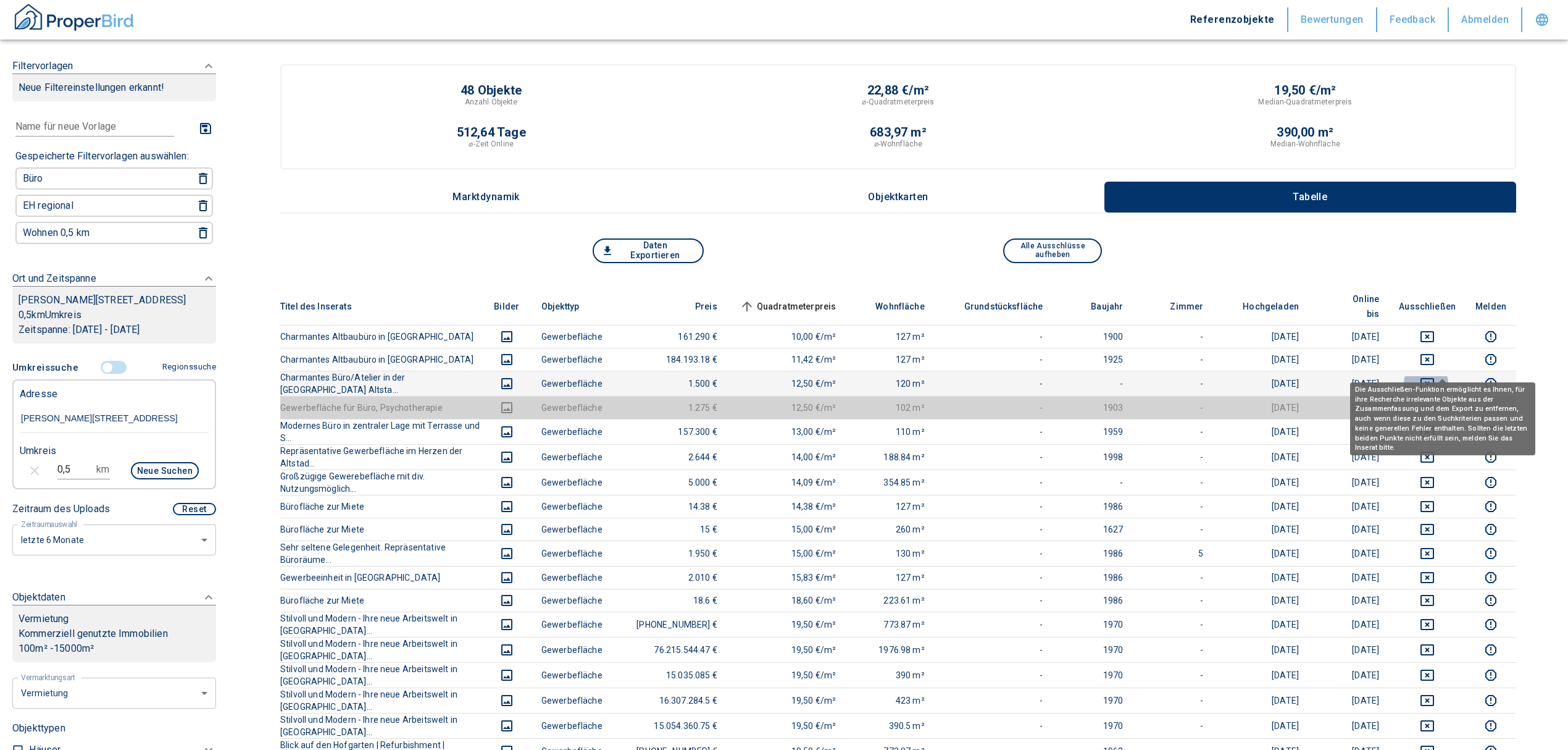
click at [776, 378] on icon "deselect this listing" at bounding box center [1427, 384] width 13 height 11
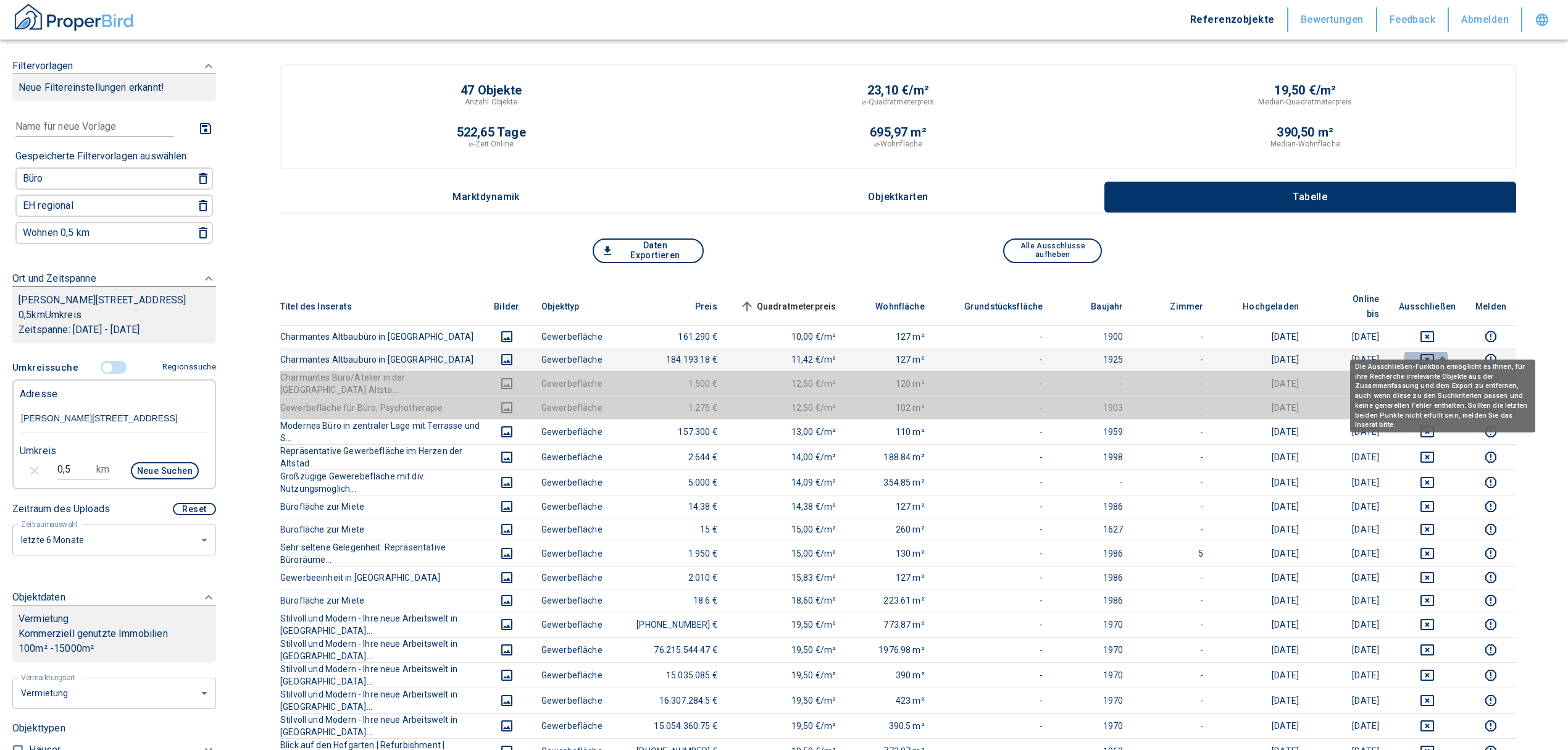
click at [776, 352] on icon "deselect this listing" at bounding box center [1427, 359] width 15 height 15
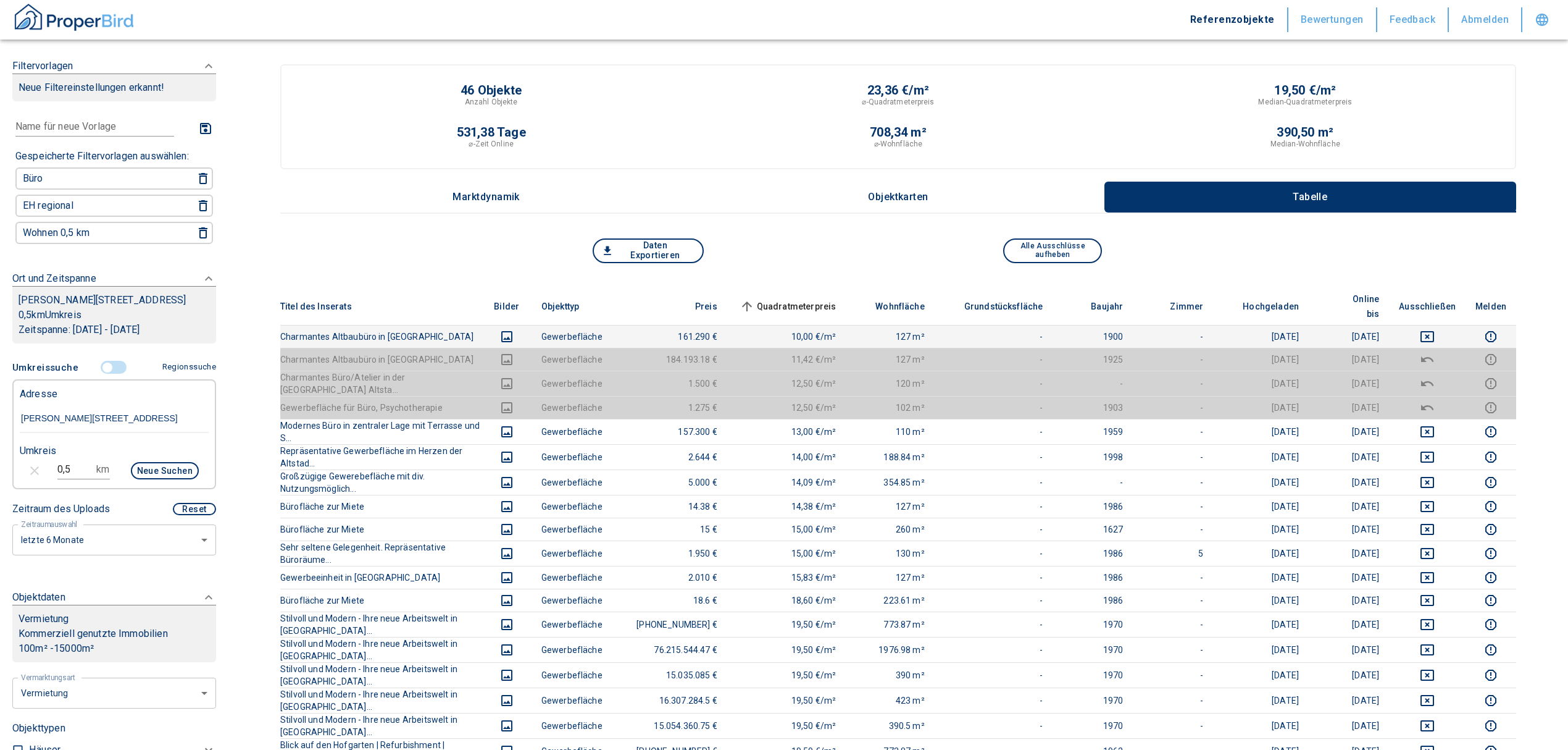
click at [776, 325] on td at bounding box center [1427, 336] width 77 height 23
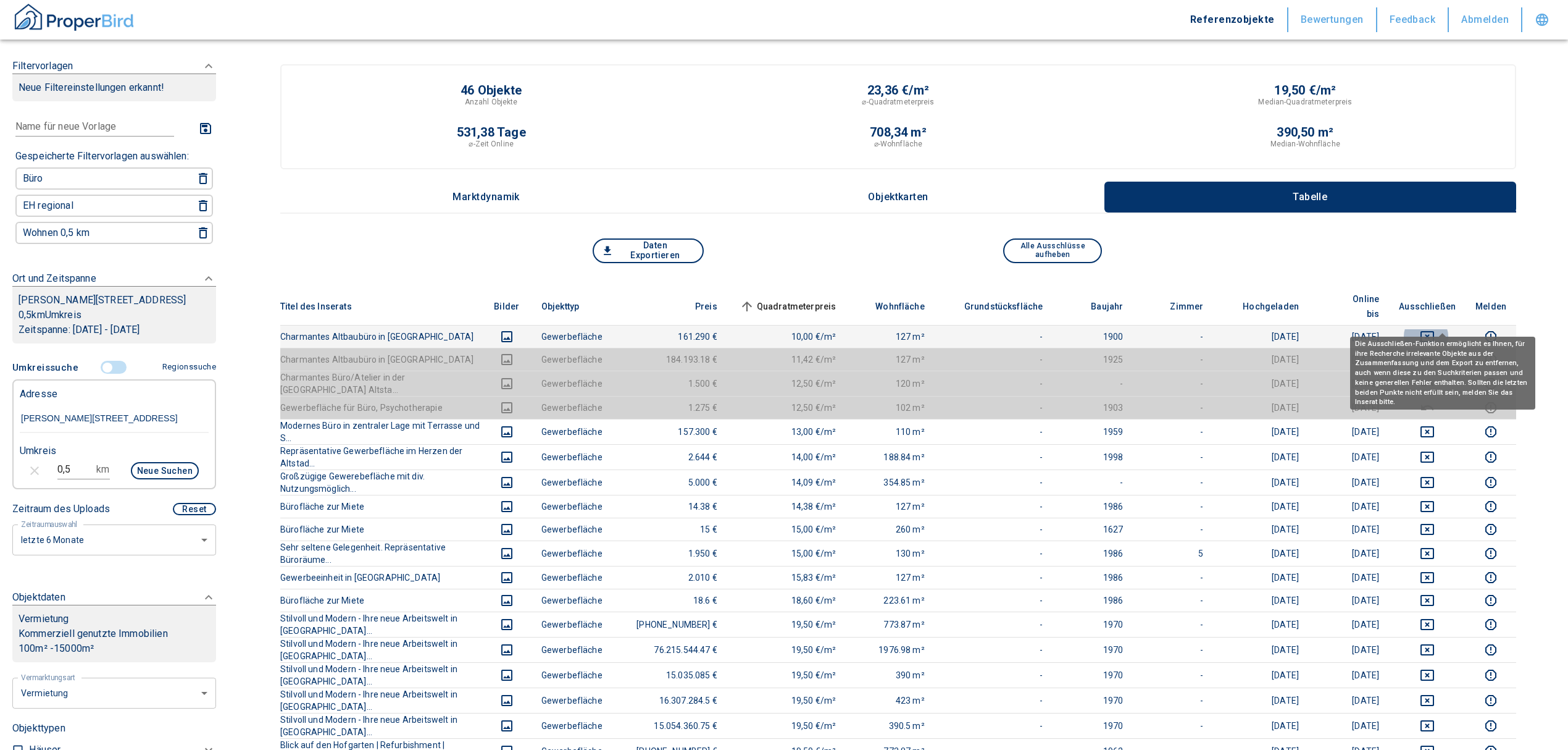
click at [776, 329] on icon "deselect this listing" at bounding box center [1427, 336] width 15 height 15
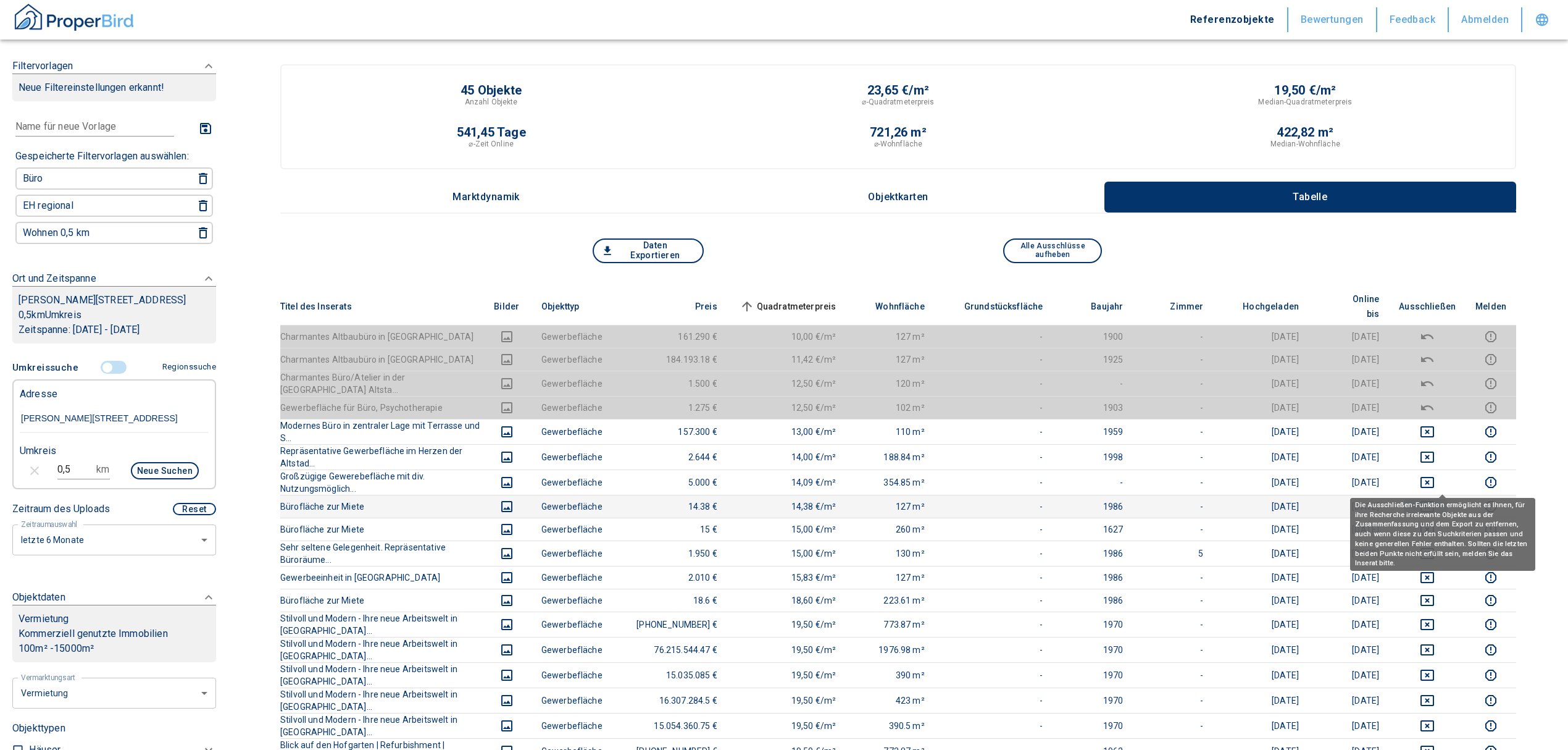
click at [776, 501] on icon "deselect this listing" at bounding box center [1427, 506] width 13 height 11
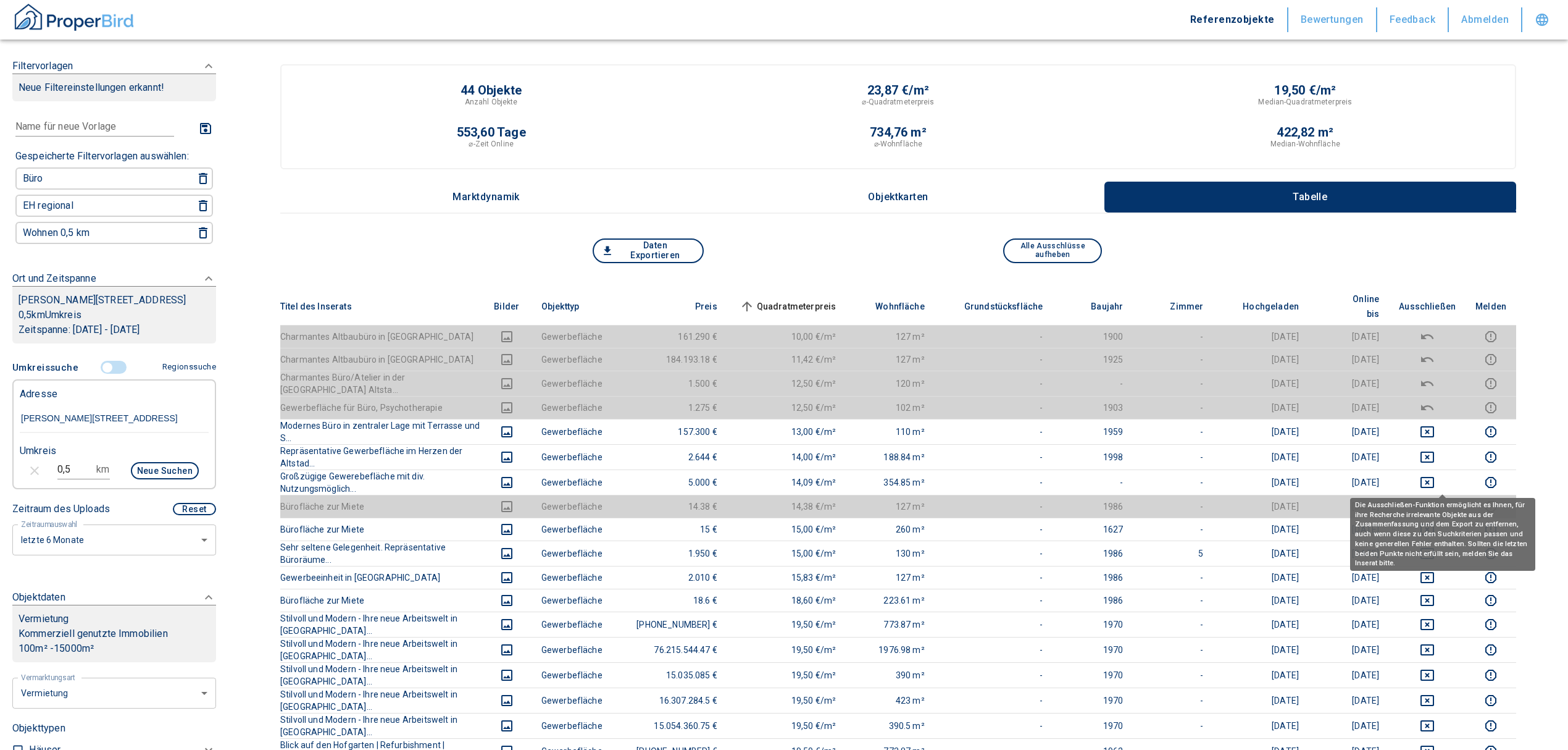
click at [776, 503] on icon "deselect this listing" at bounding box center [1427, 506] width 12 height 6
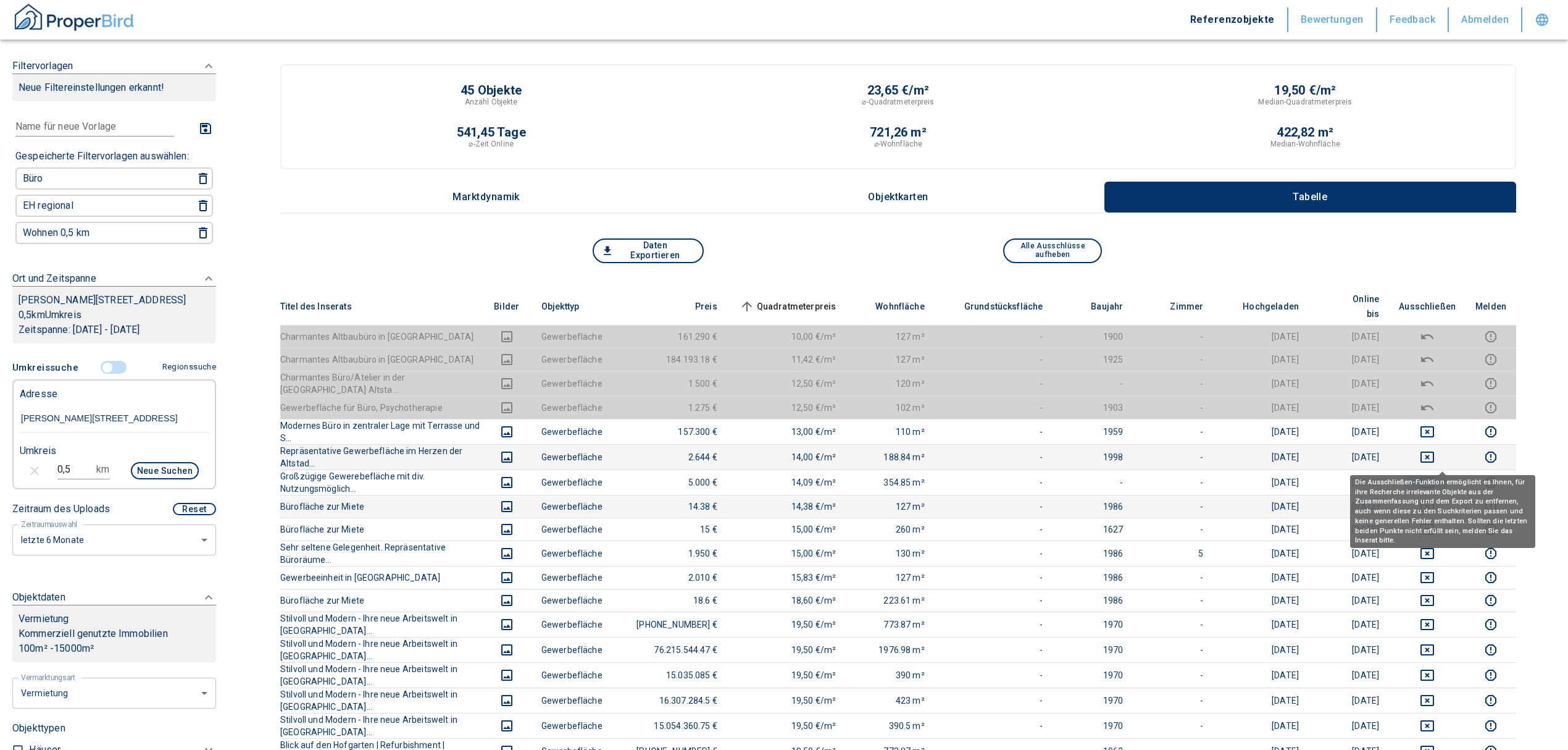
drag, startPoint x: 1441, startPoint y: 455, endPoint x: 1441, endPoint y: 428, distance: 27.0
click at [776, 470] on td at bounding box center [1427, 482] width 77 height 25
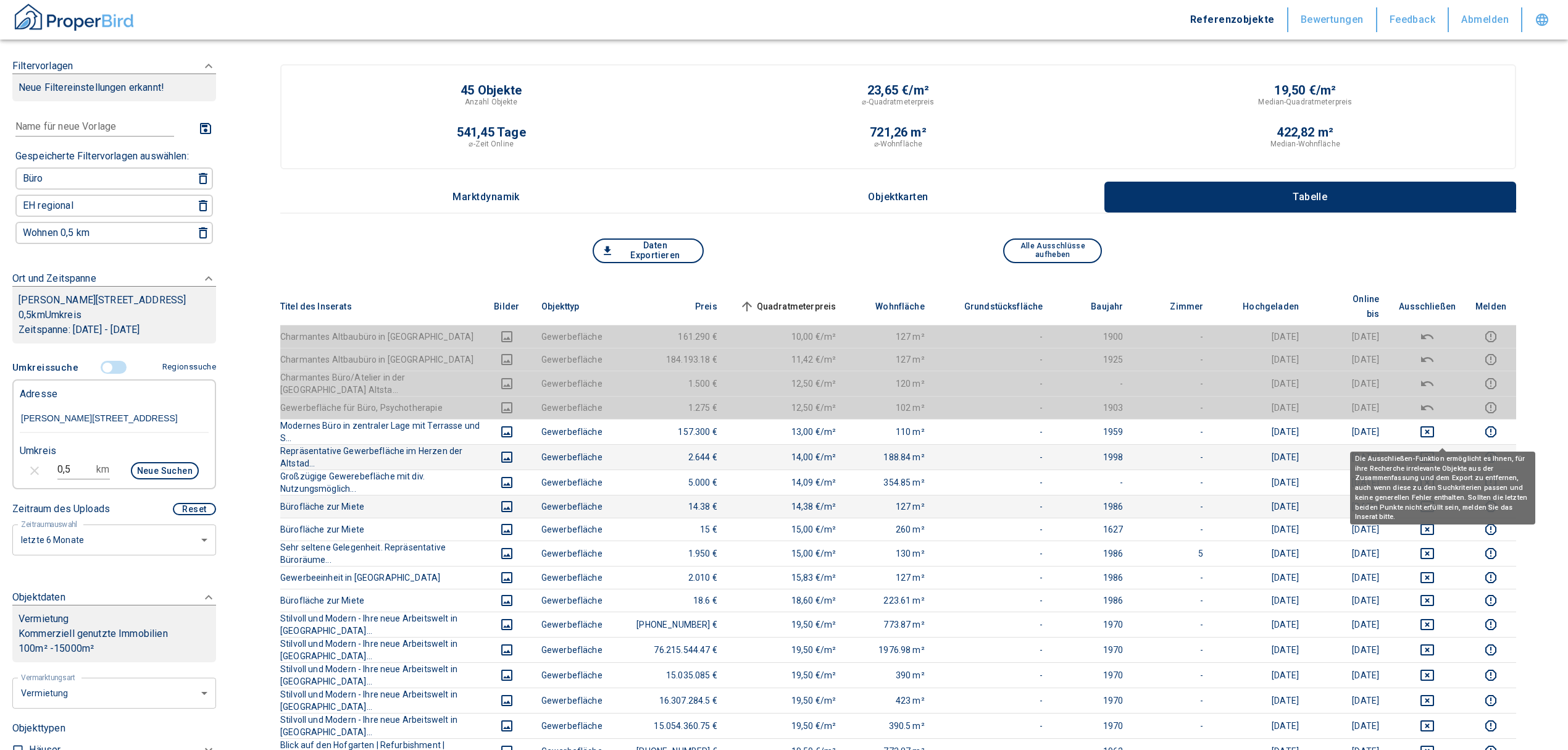
click at [776, 452] on icon "deselect this listing" at bounding box center [1427, 457] width 13 height 11
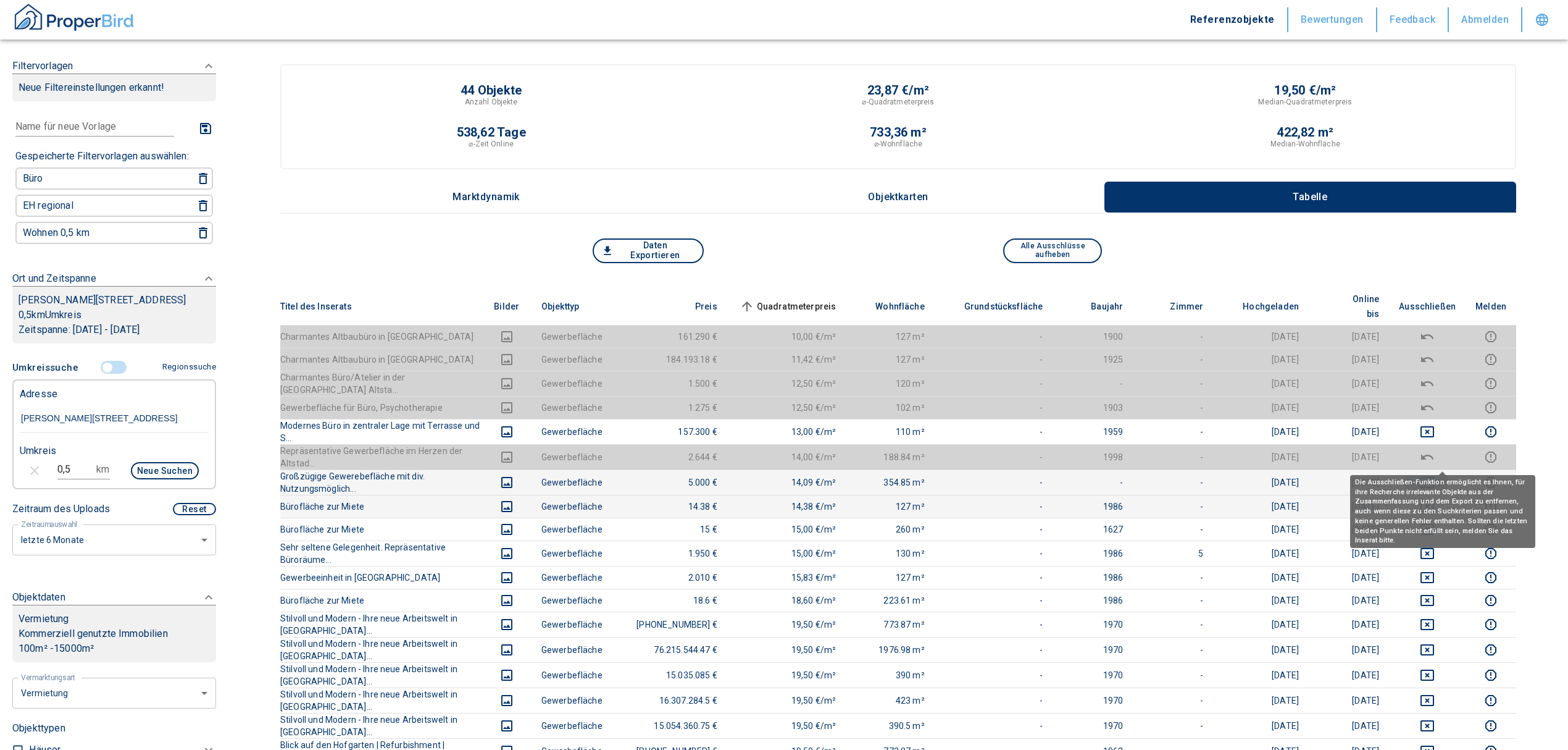
click at [776, 475] on icon "deselect this listing" at bounding box center [1427, 482] width 15 height 15
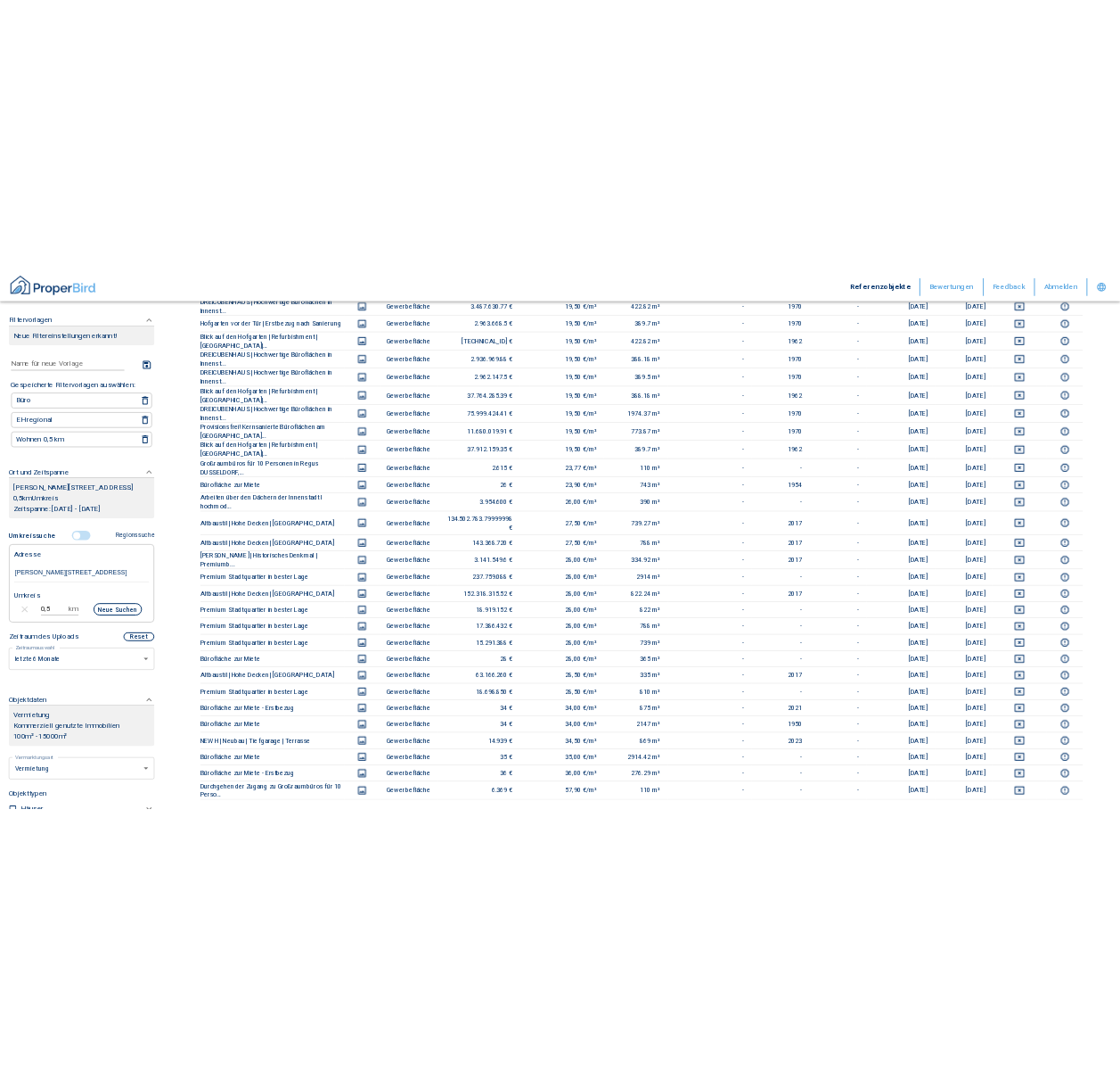
scroll to position [1609, 0]
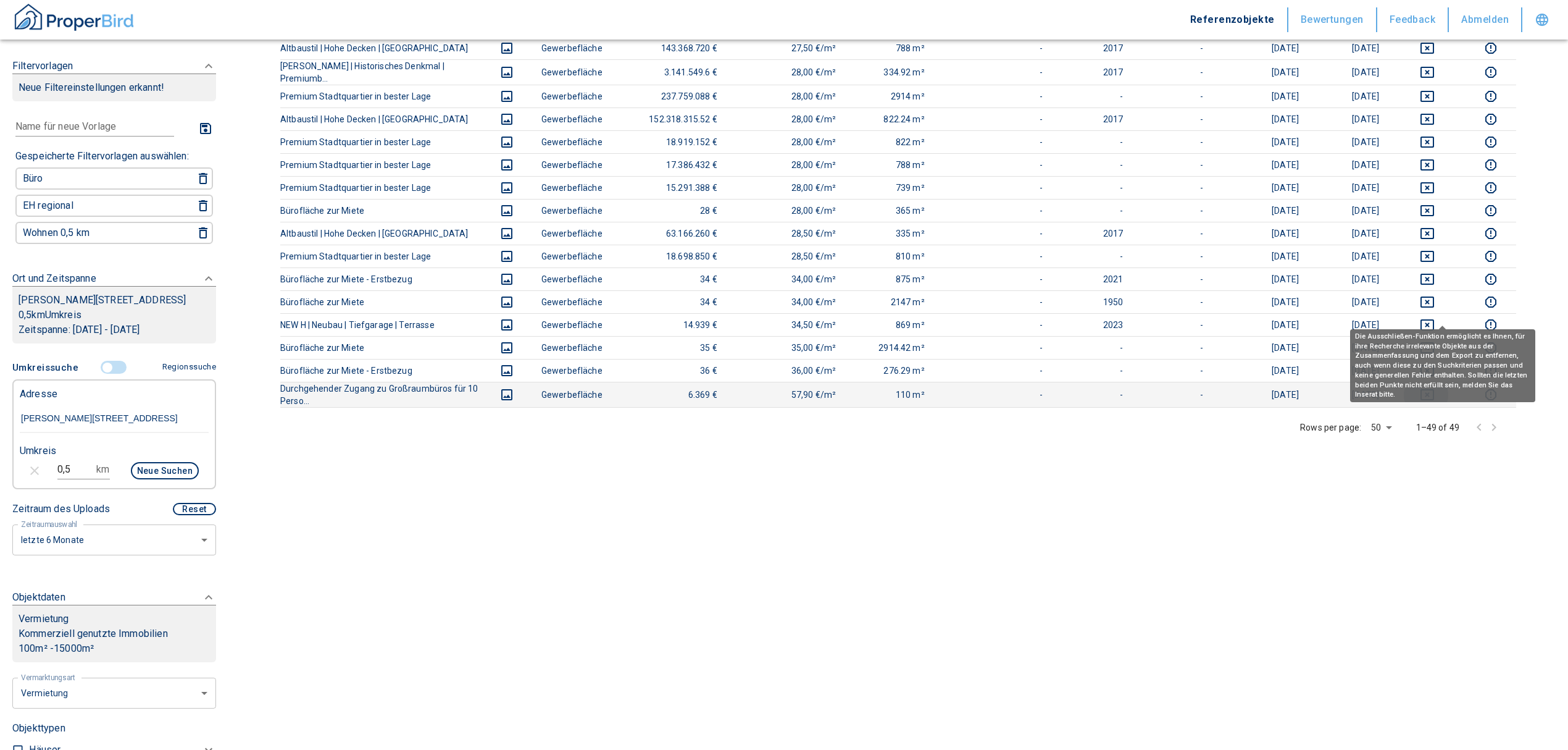
click at [776, 387] on icon "deselect this listing" at bounding box center [1427, 394] width 15 height 15
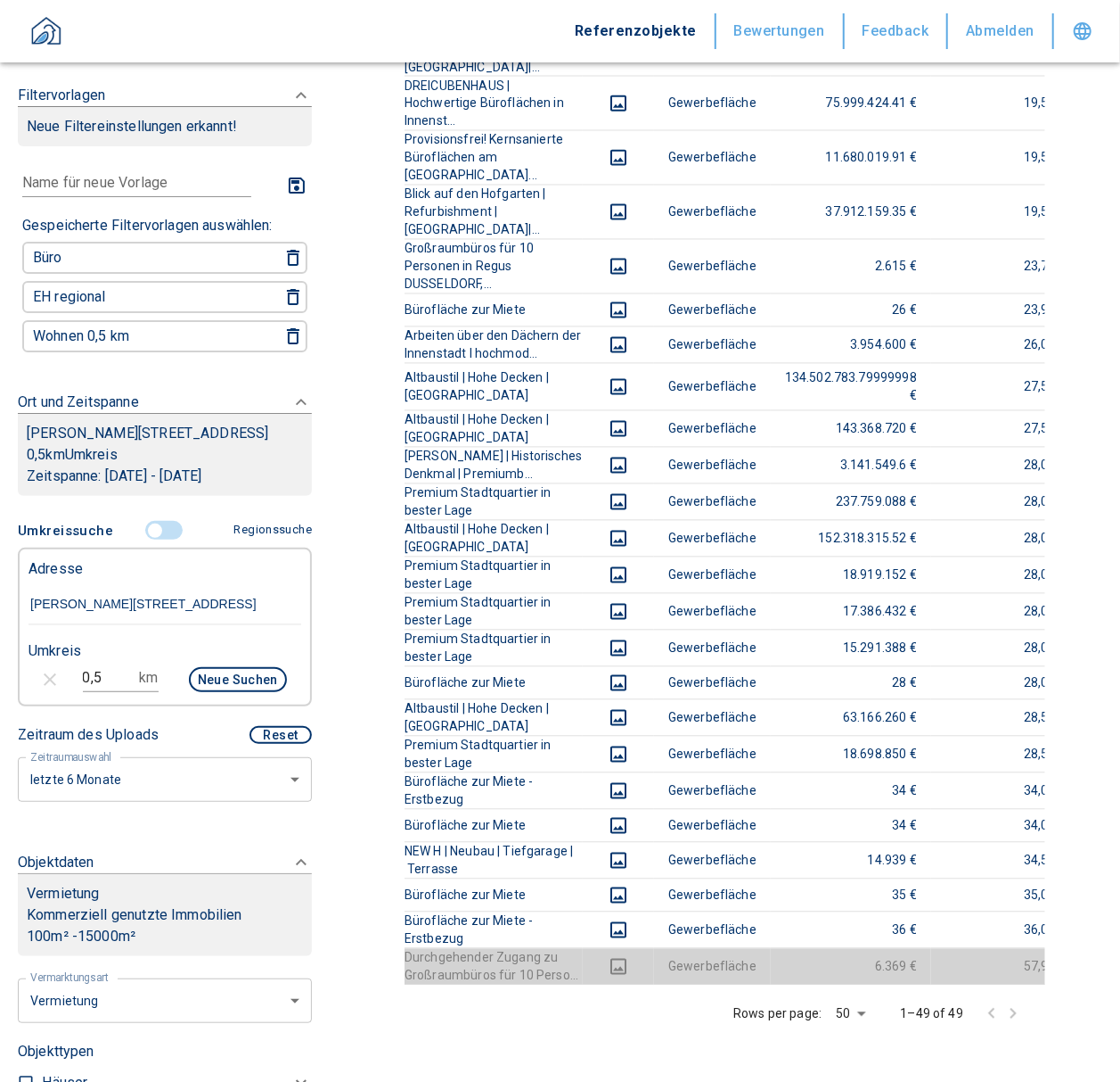
scroll to position [1426, 0]
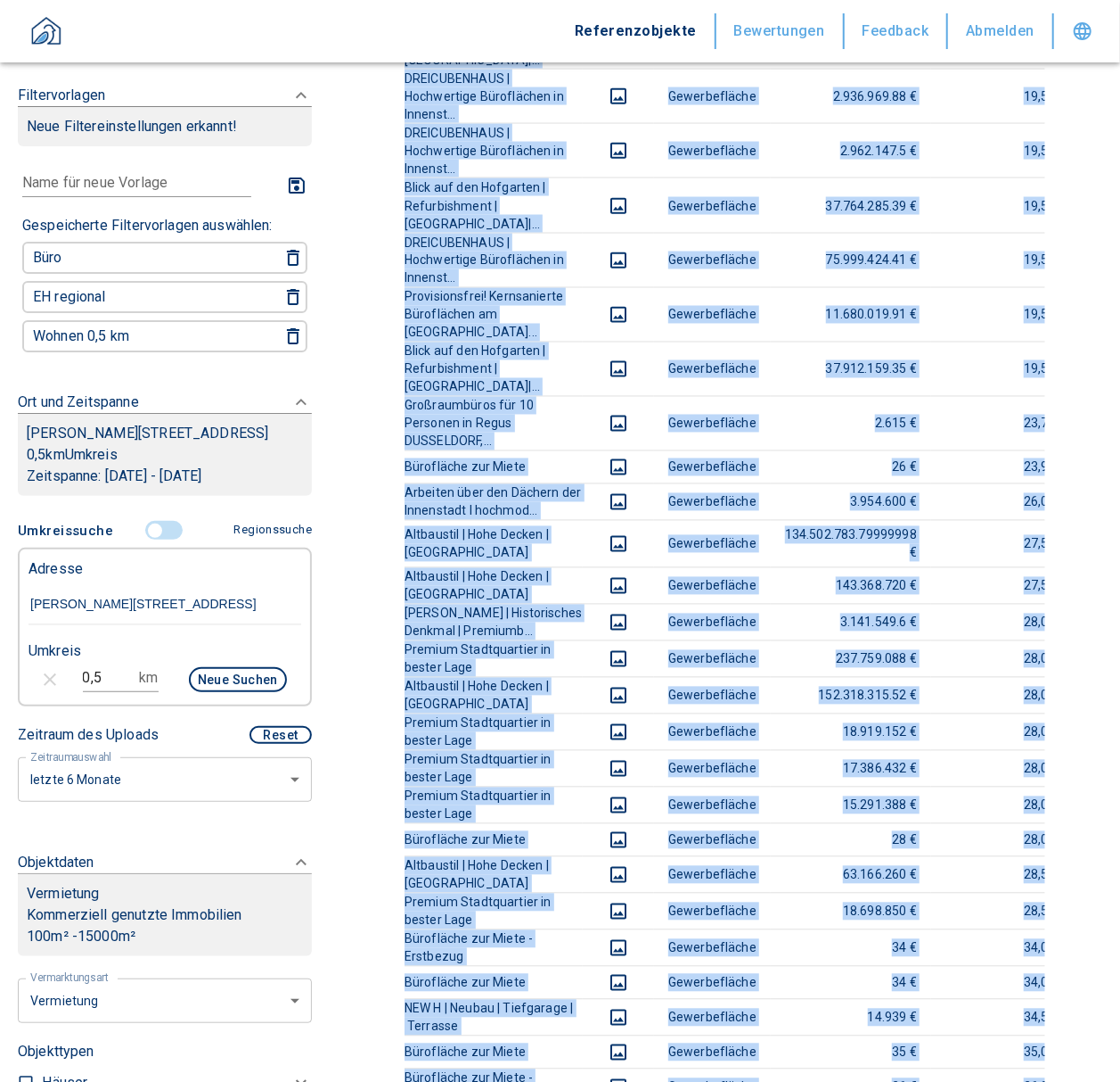
drag, startPoint x: 639, startPoint y: 947, endPoint x: 789, endPoint y: 933, distance: 150.7
click at [789, 933] on div "Titel des Inserats Bilder Objekttyp Preis Quadratmeterpreis sorted ascending Wo…" at bounding box center [725, 94] width 641 height 2212
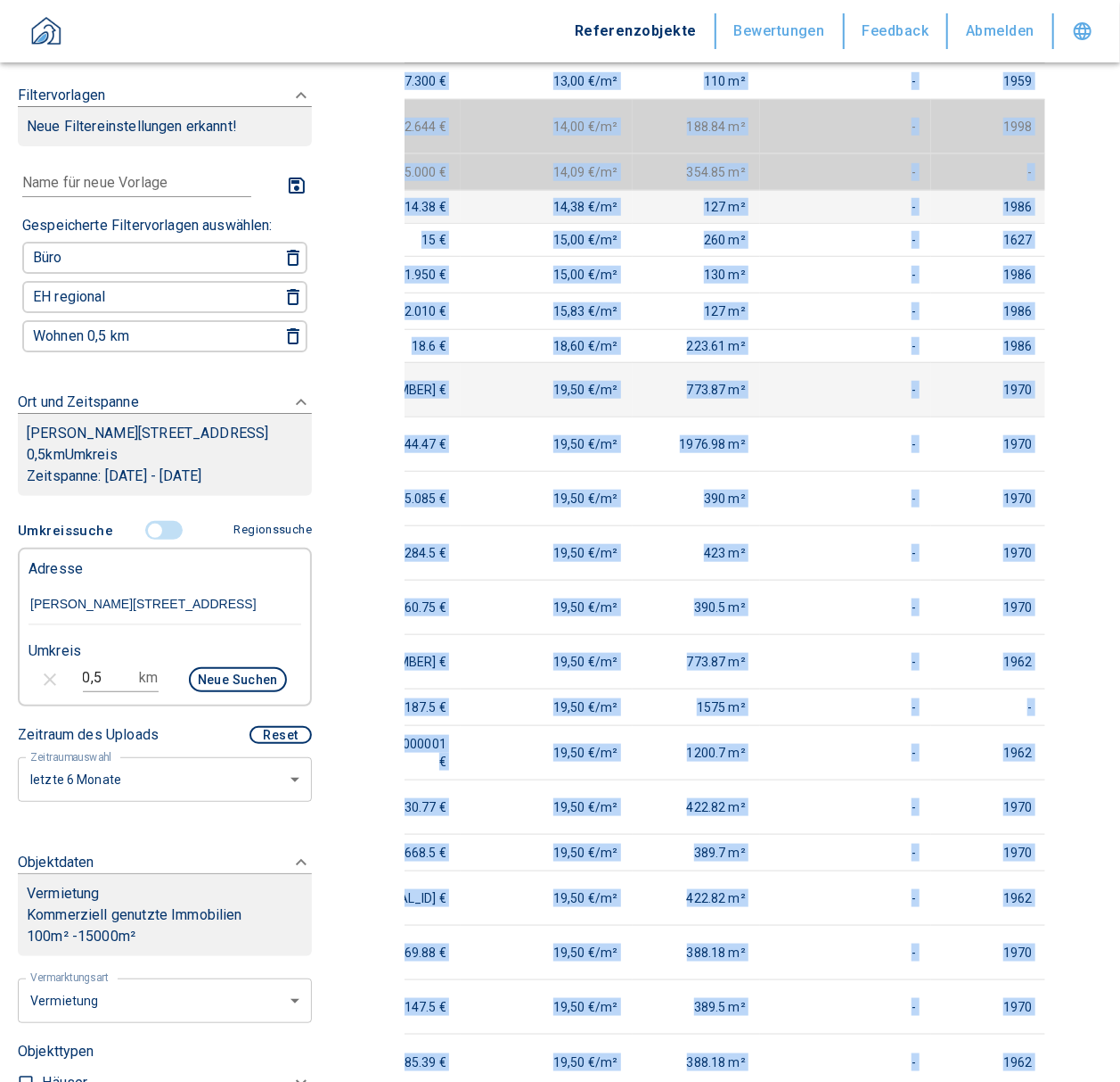
scroll to position [0, 0]
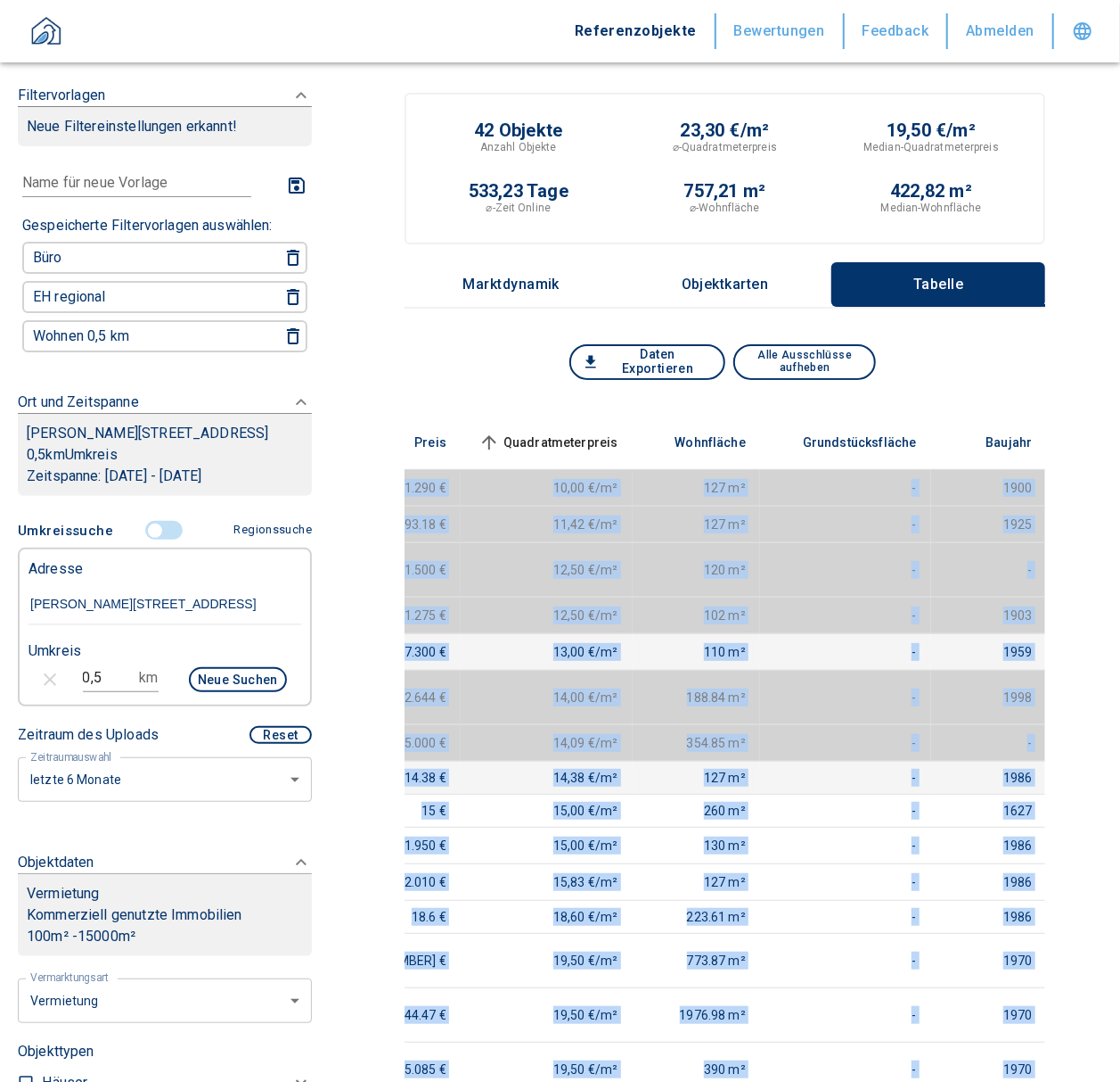
click at [985, 633] on td "1959" at bounding box center [989, 651] width 116 height 37
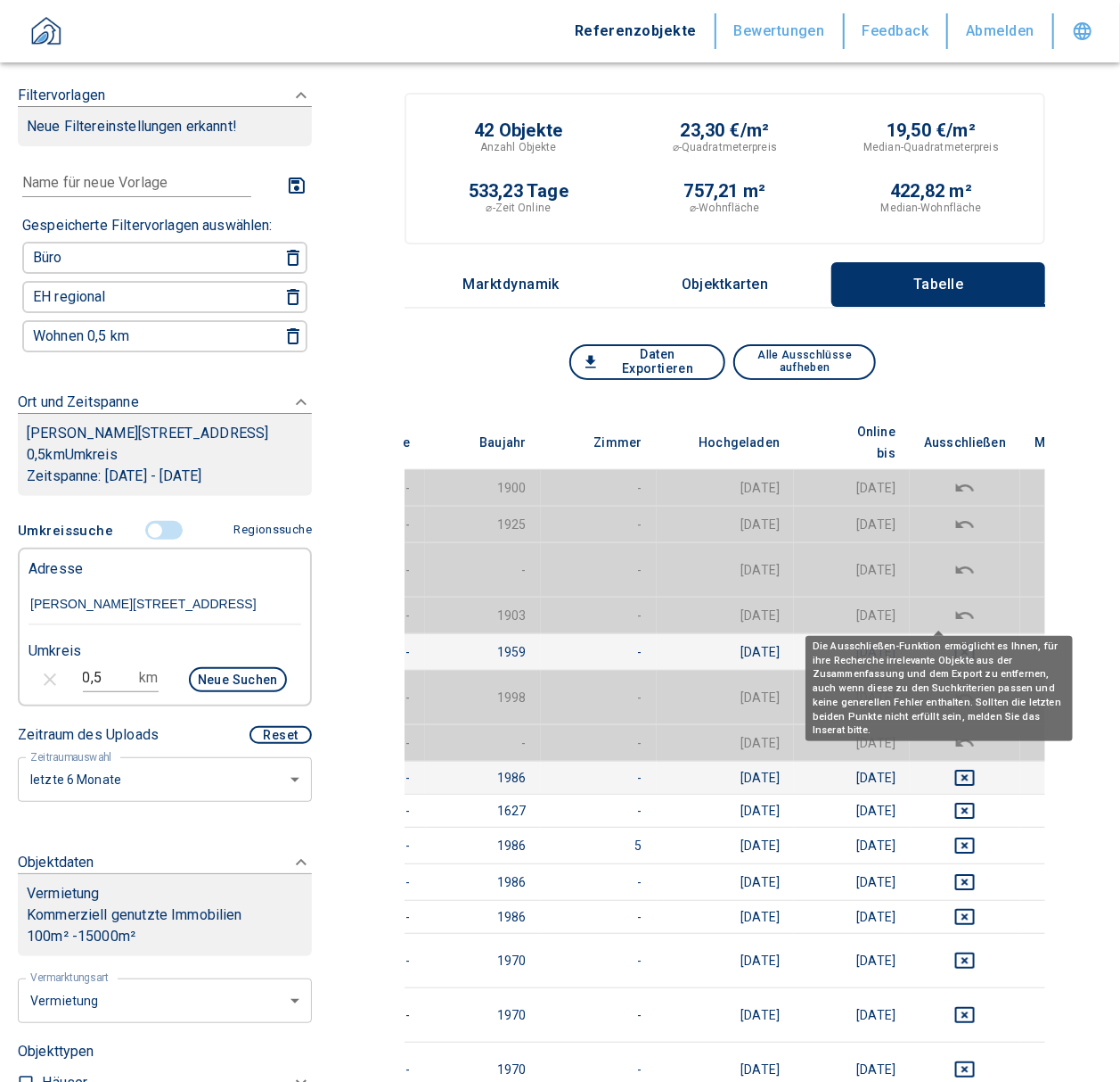
click at [954, 641] on icon "deselect this listing" at bounding box center [964, 651] width 21 height 21
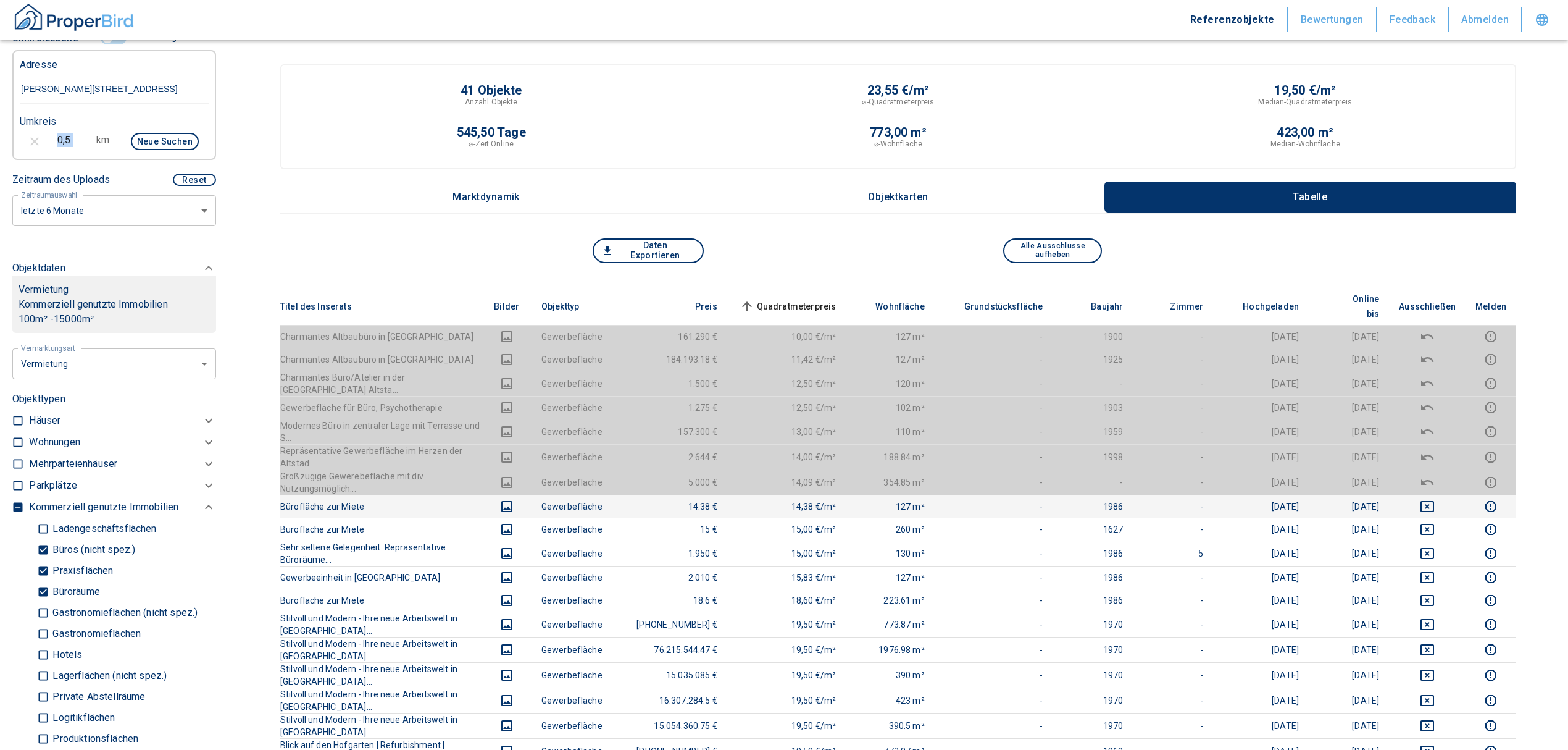
drag, startPoint x: 89, startPoint y: 150, endPoint x: 0, endPoint y: 152, distance: 89.0
click at [0, 152] on div "Filtervorlagen Neue Filtereinstellungen erkannt! Name für neue Vorlage x Gespei…" at bounding box center [114, 375] width 228 height 750
click at [12, 513] on input "checkbox" at bounding box center [17, 506] width 12 height 12
checkbox input "true"
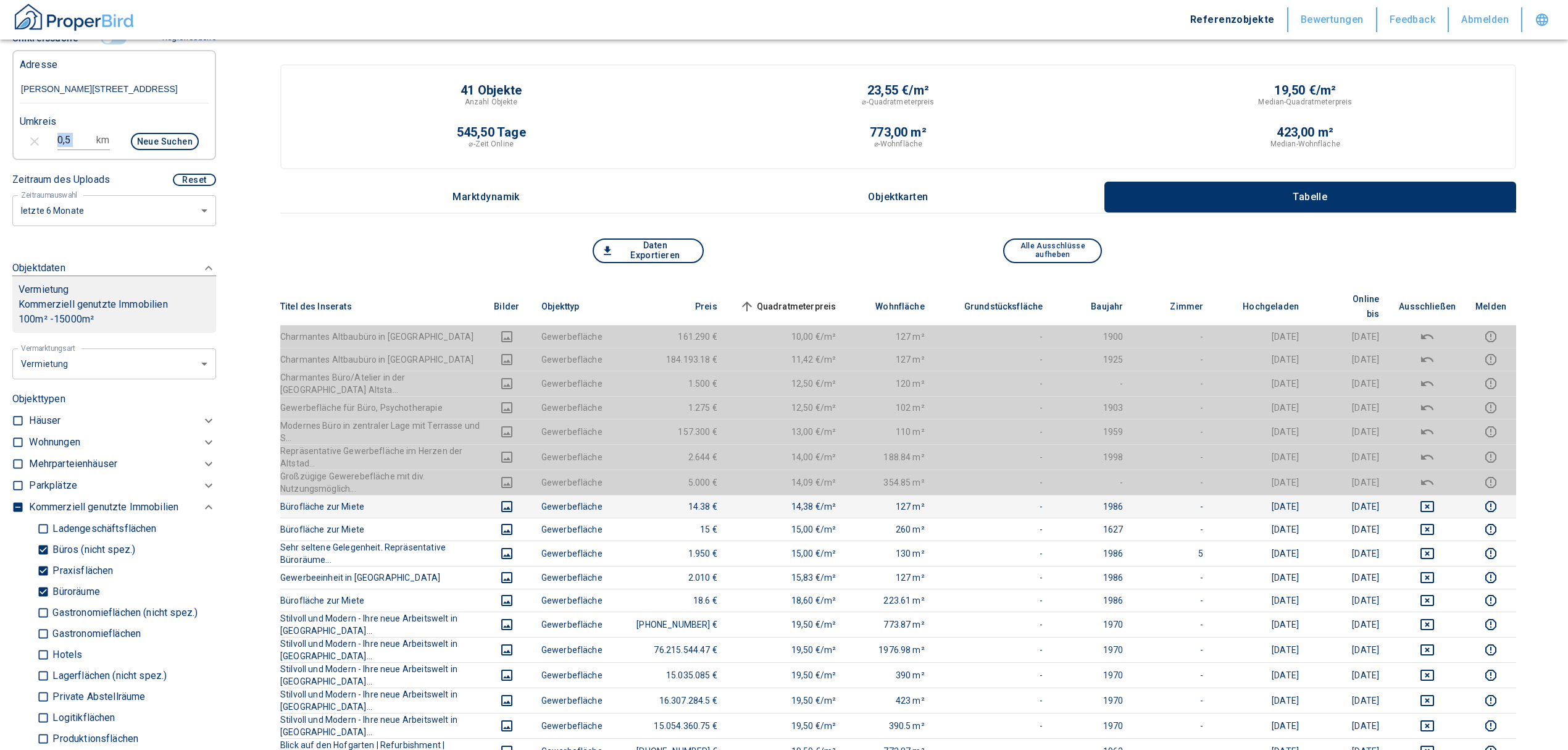
checkbox input "true"
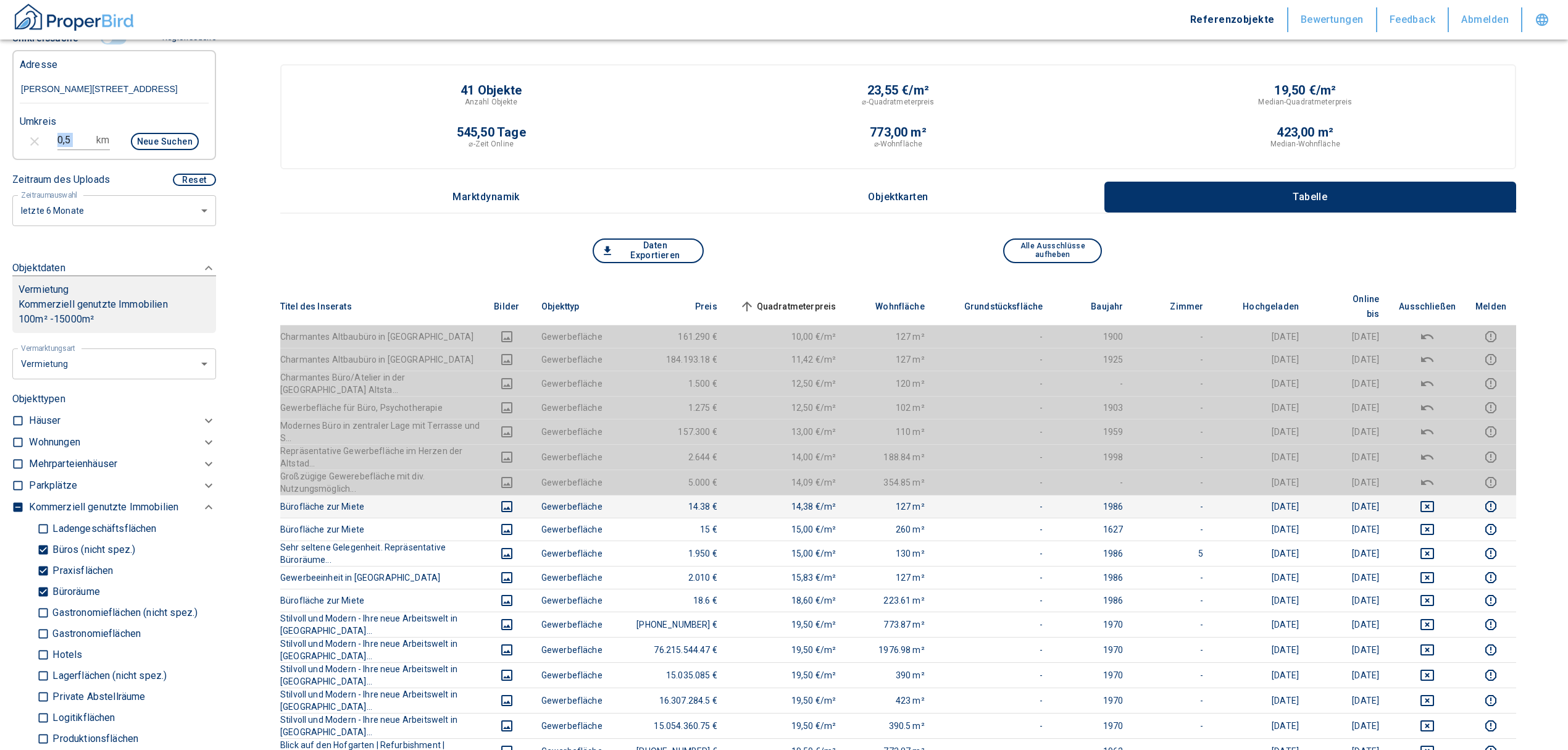
checkbox input "true"
type input "2020"
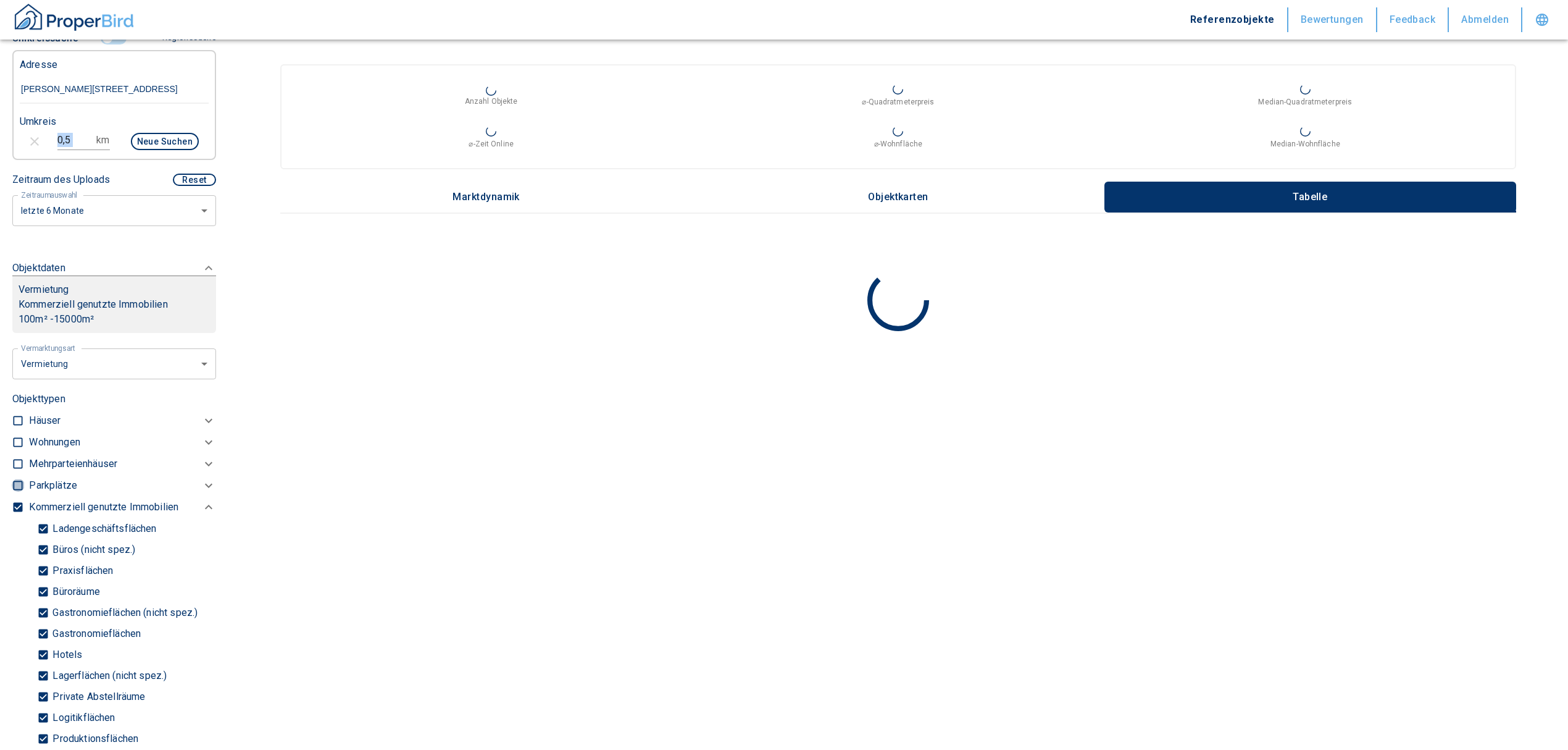
click at [17, 492] on input "checkbox" at bounding box center [17, 485] width 12 height 12
checkbox input "true"
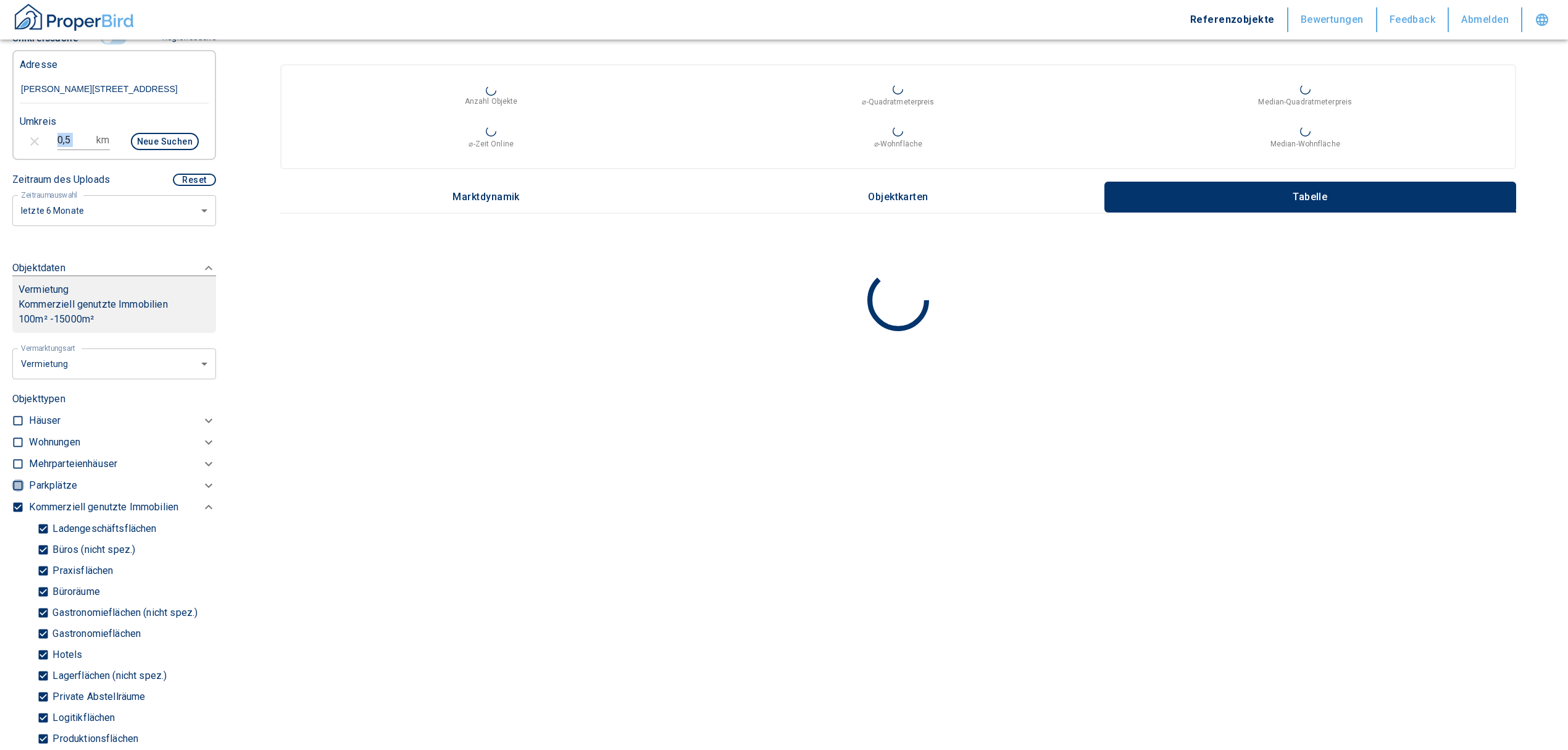
checkbox input "true"
type input "2020"
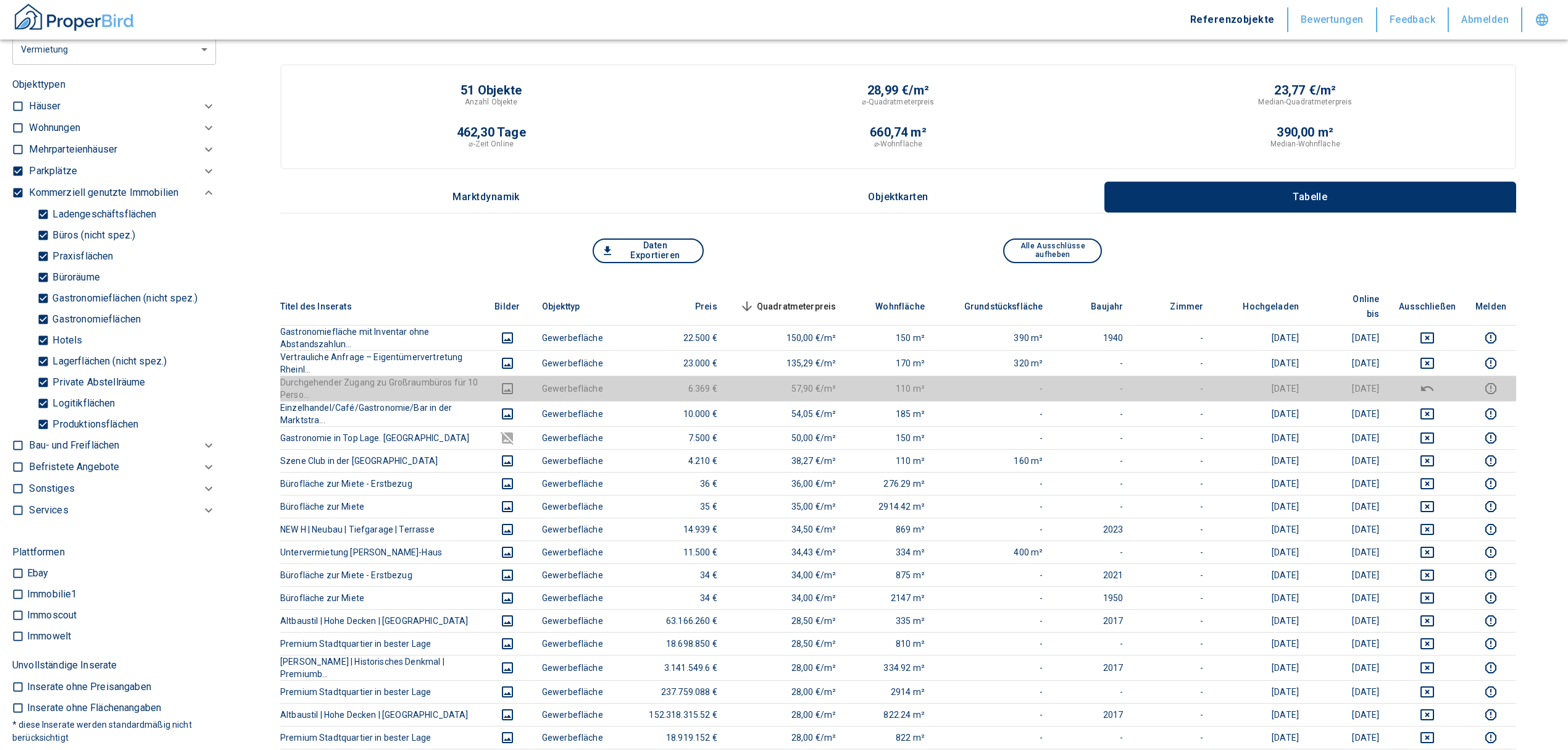
scroll to position [329, 0]
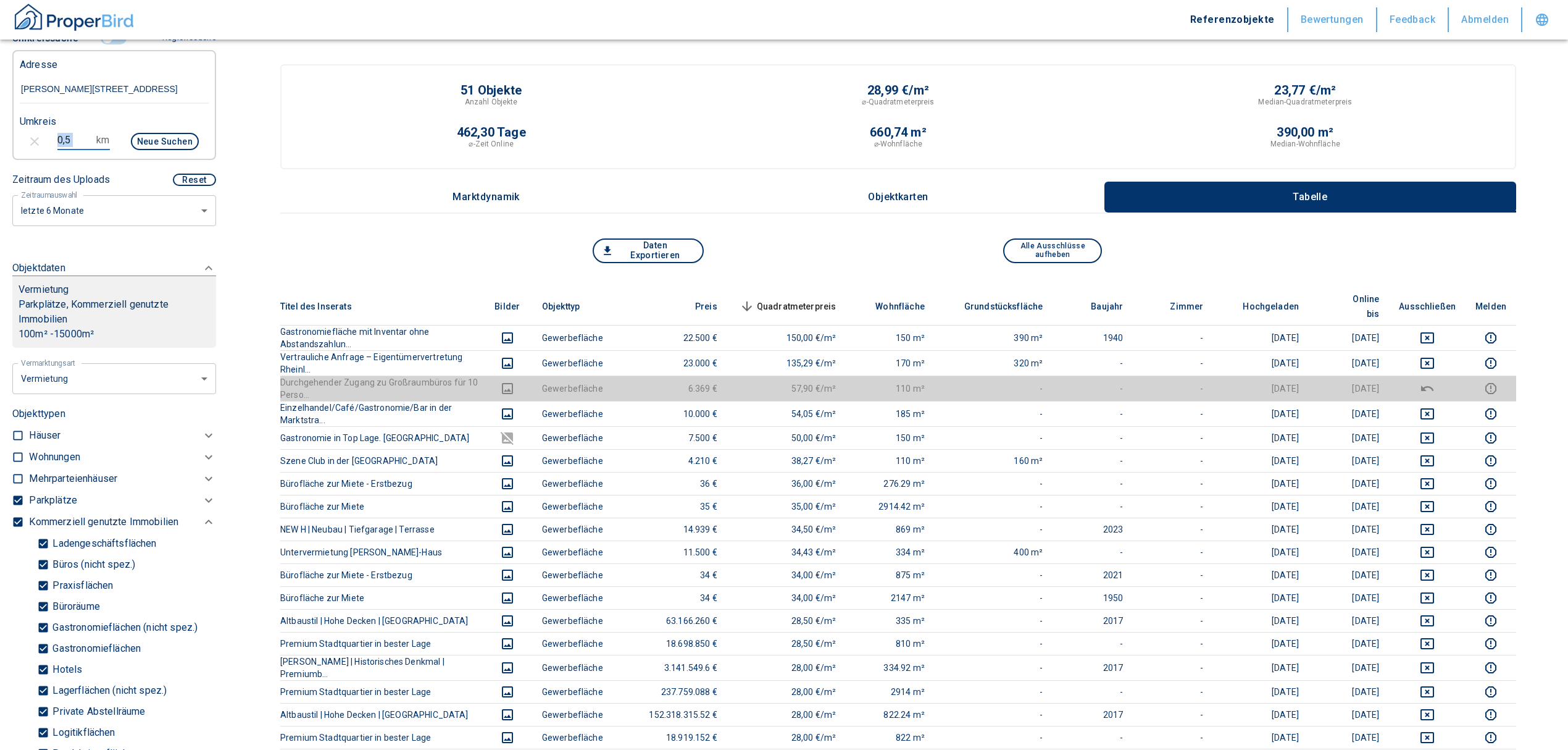
click at [81, 150] on input "0,5" at bounding box center [75, 140] width 35 height 20
type input "0"
type input "1,0"
click at [148, 147] on button "Neue Suchen" at bounding box center [164, 141] width 68 height 17
type input "2020"
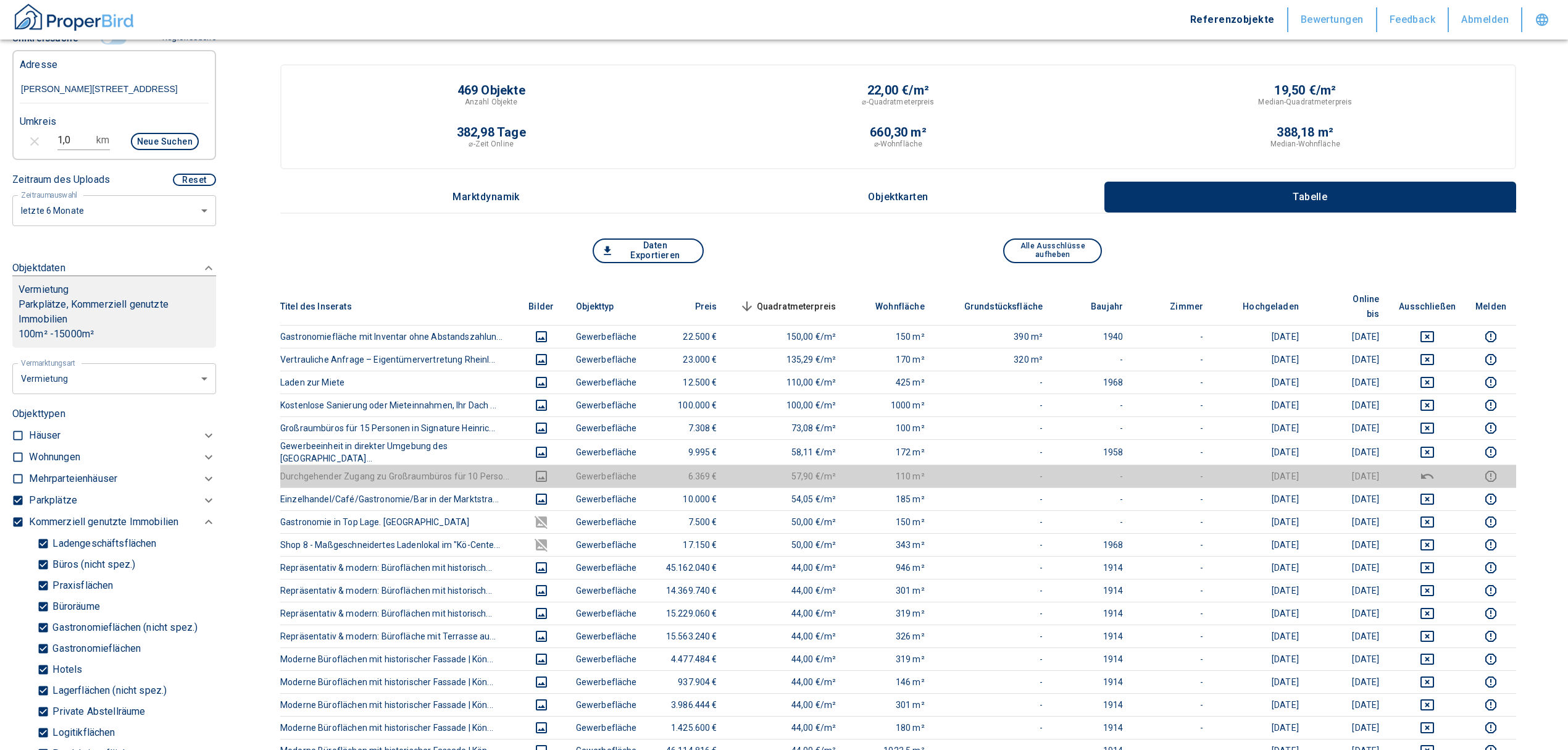
click at [651, 248] on button "Daten Exportieren" at bounding box center [648, 251] width 111 height 25
